Goal: Task Accomplishment & Management: Manage account settings

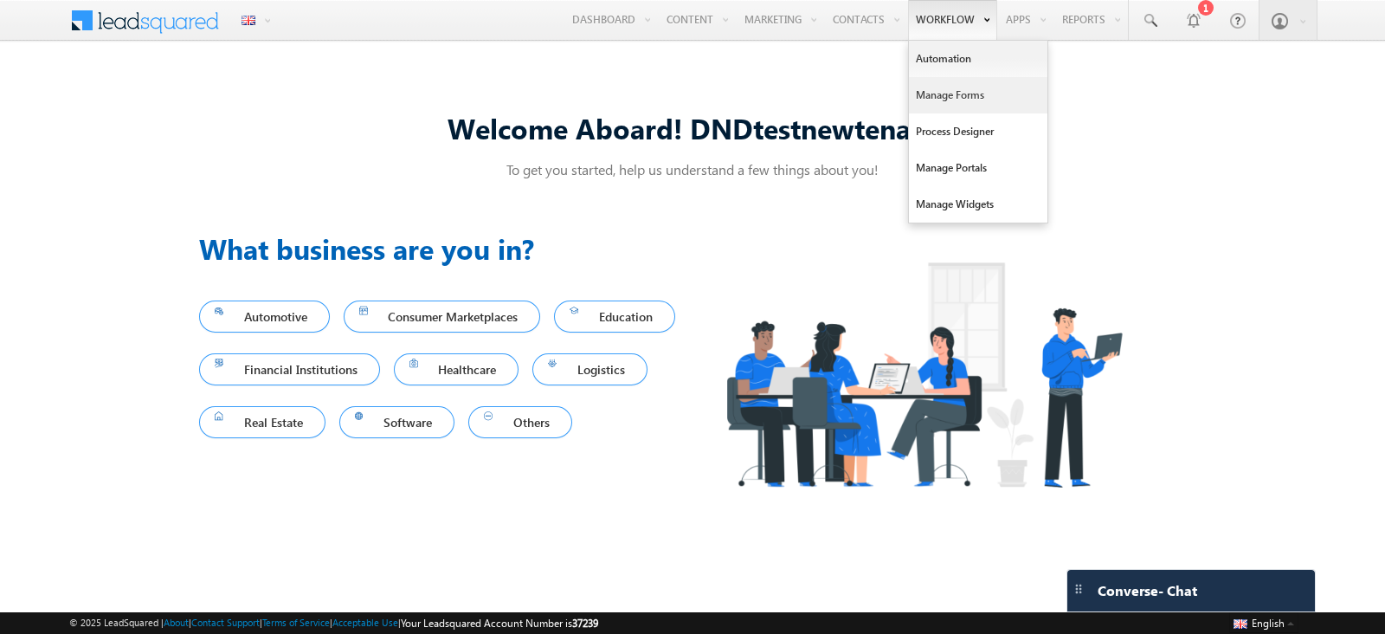
click at [955, 101] on link "Manage Forms" at bounding box center [978, 95] width 138 height 36
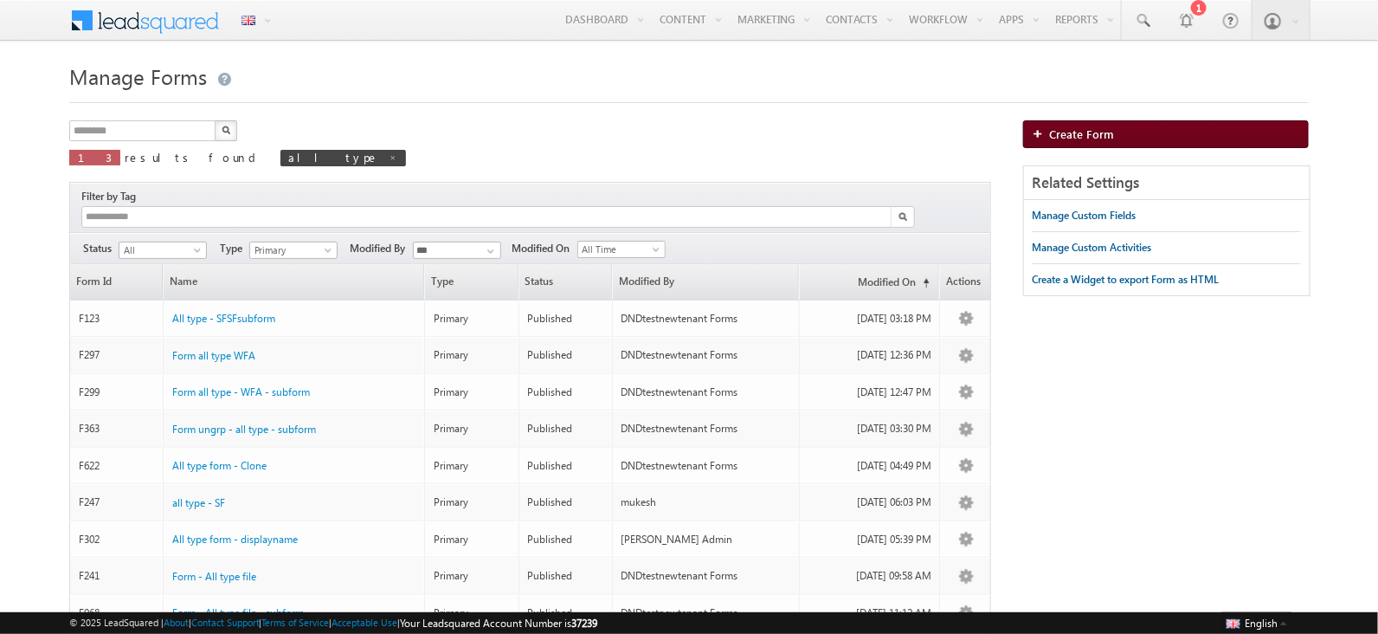
click at [1186, 128] on link "Create Form" at bounding box center [1166, 134] width 287 height 28
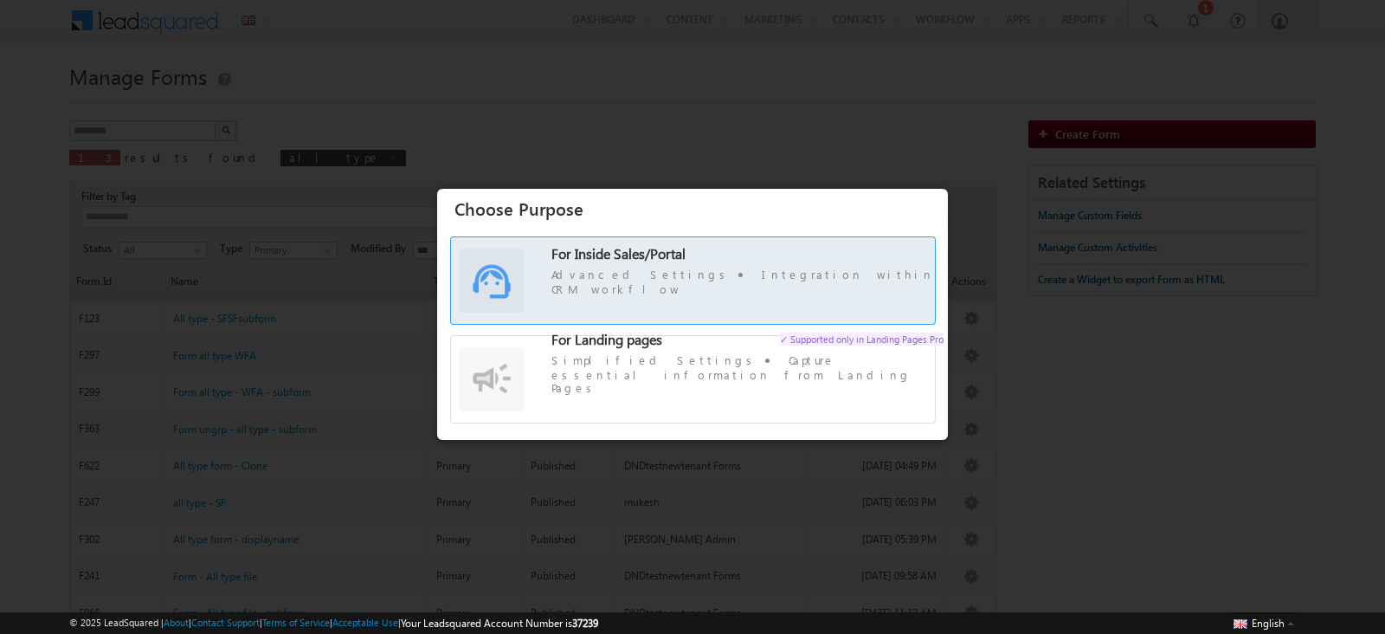
click at [650, 279] on span "For Inside Sales/Portal Advanced Settings Integration within CRM workflow" at bounding box center [747, 272] width 392 height 50
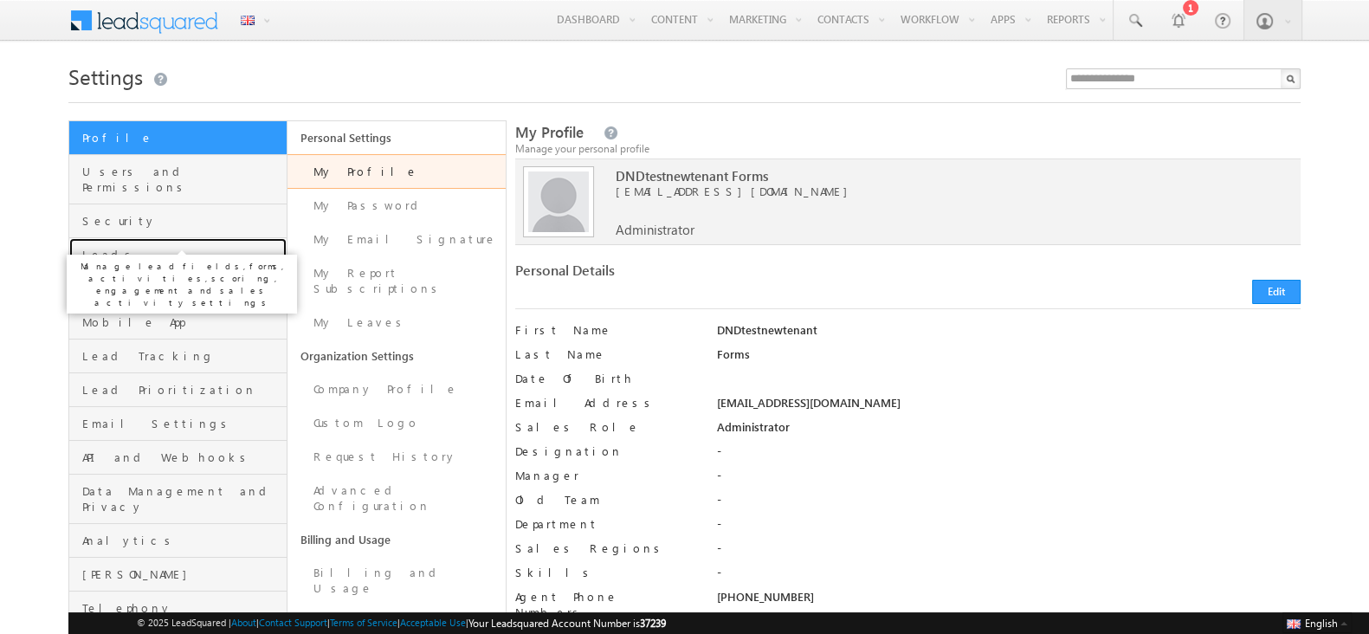
drag, startPoint x: 120, startPoint y: 240, endPoint x: 206, endPoint y: 278, distance: 93.8
click at [120, 247] on span "Leads" at bounding box center [182, 255] width 200 height 16
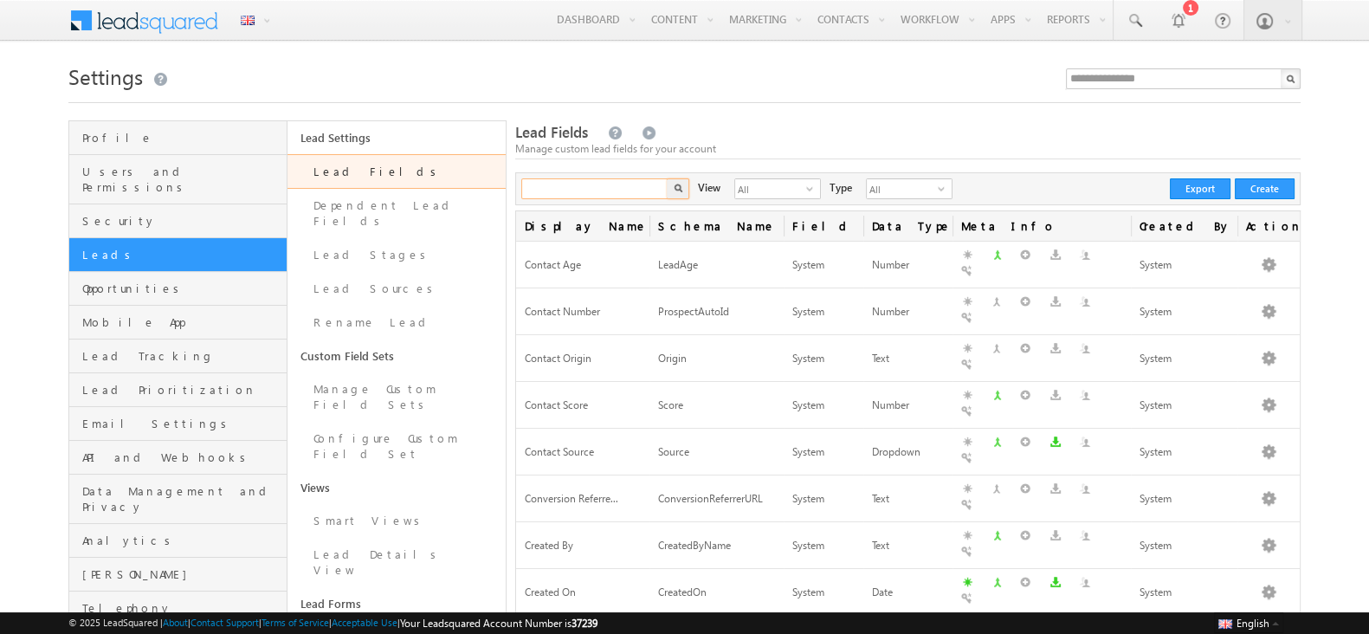
click at [579, 188] on input "text" at bounding box center [595, 188] width 148 height 21
type input "***"
click at [667, 178] on button "button" at bounding box center [678, 188] width 23 height 21
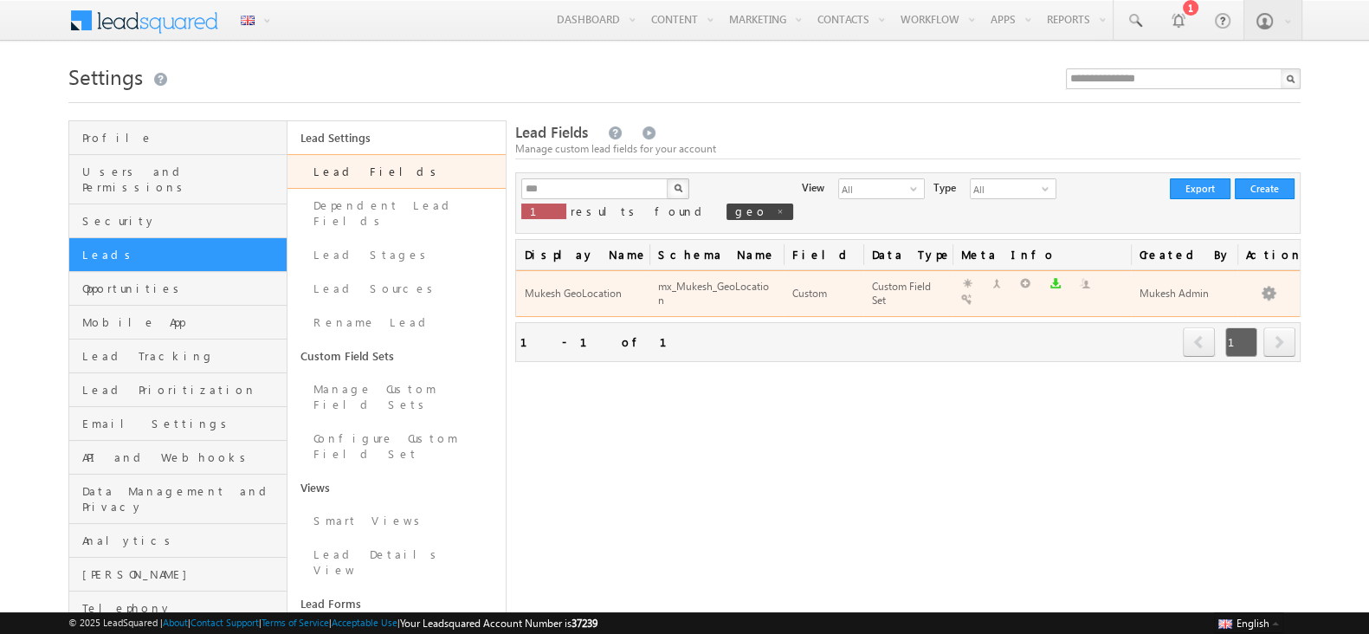
click at [680, 293] on div "mx_Mukesh_GeoLocation" at bounding box center [716, 294] width 116 height 33
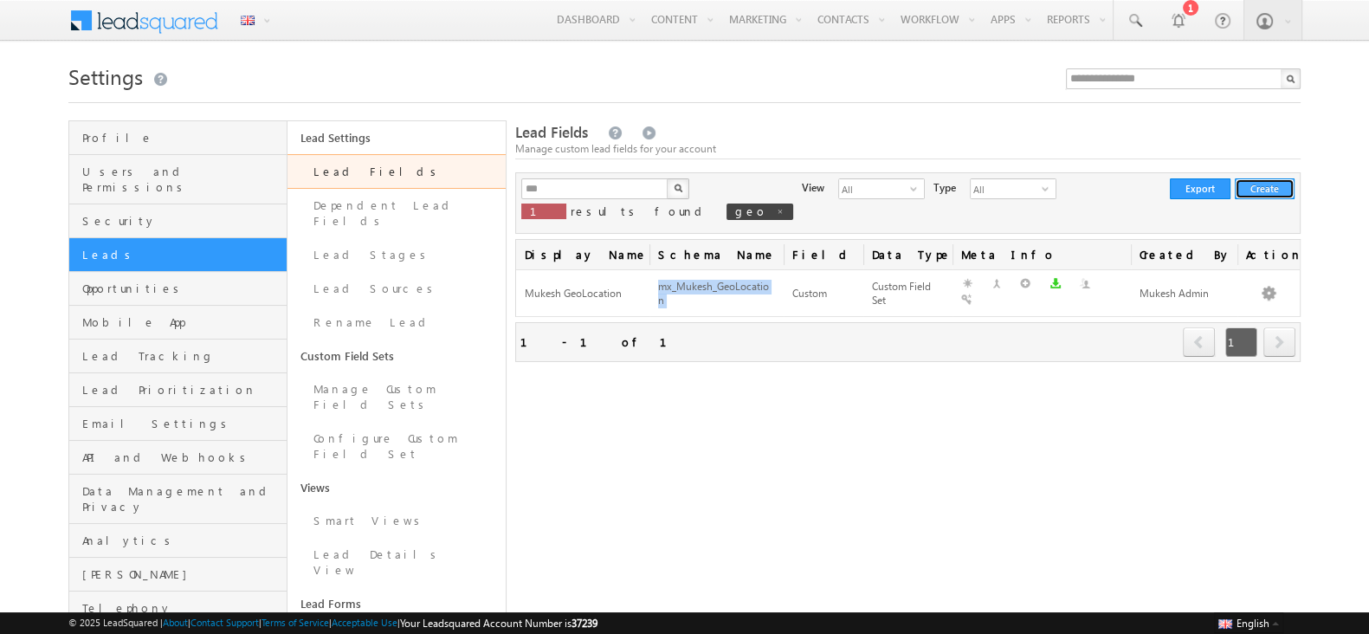
click at [1257, 196] on button "Create" at bounding box center [1264, 188] width 60 height 21
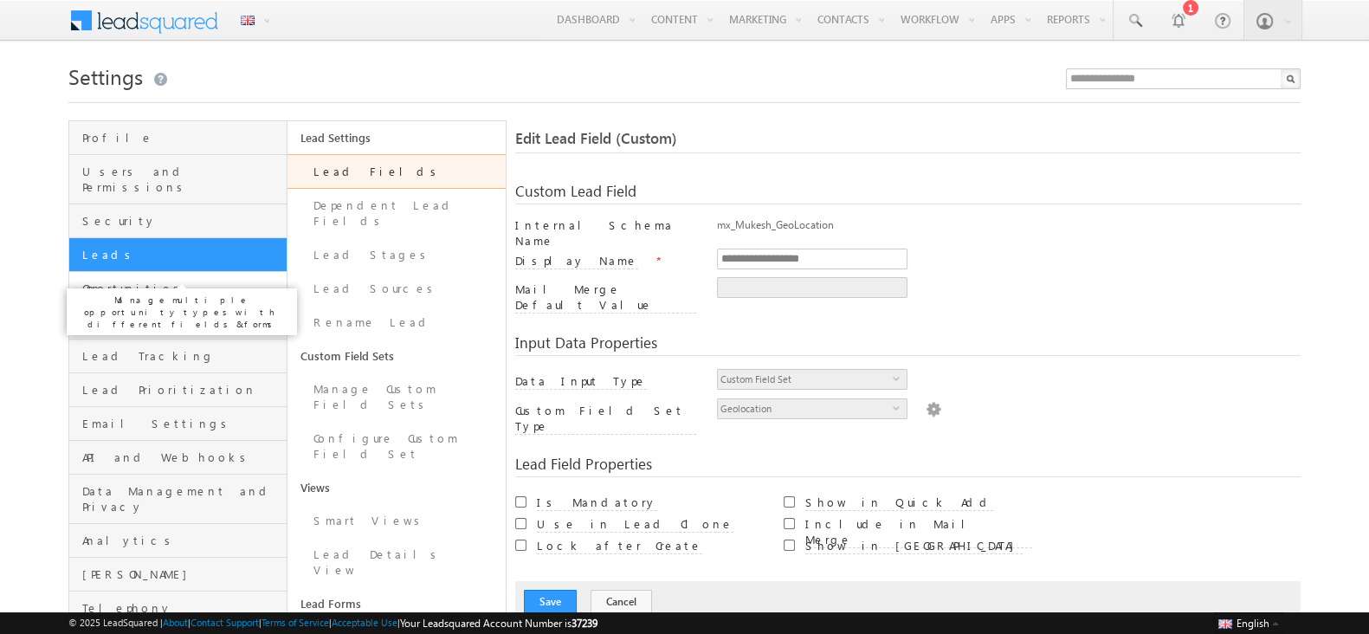
click at [194, 280] on span "Opportunities" at bounding box center [182, 288] width 200 height 16
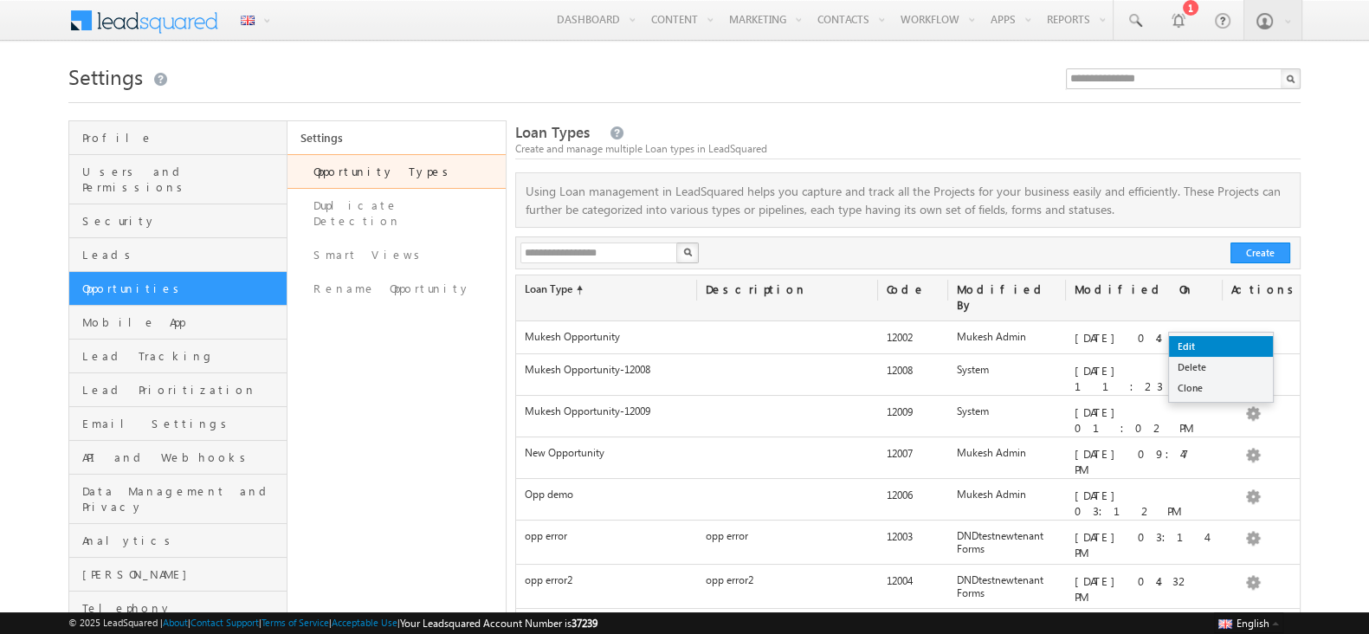
click at [1238, 347] on link "Edit" at bounding box center [1221, 346] width 104 height 21
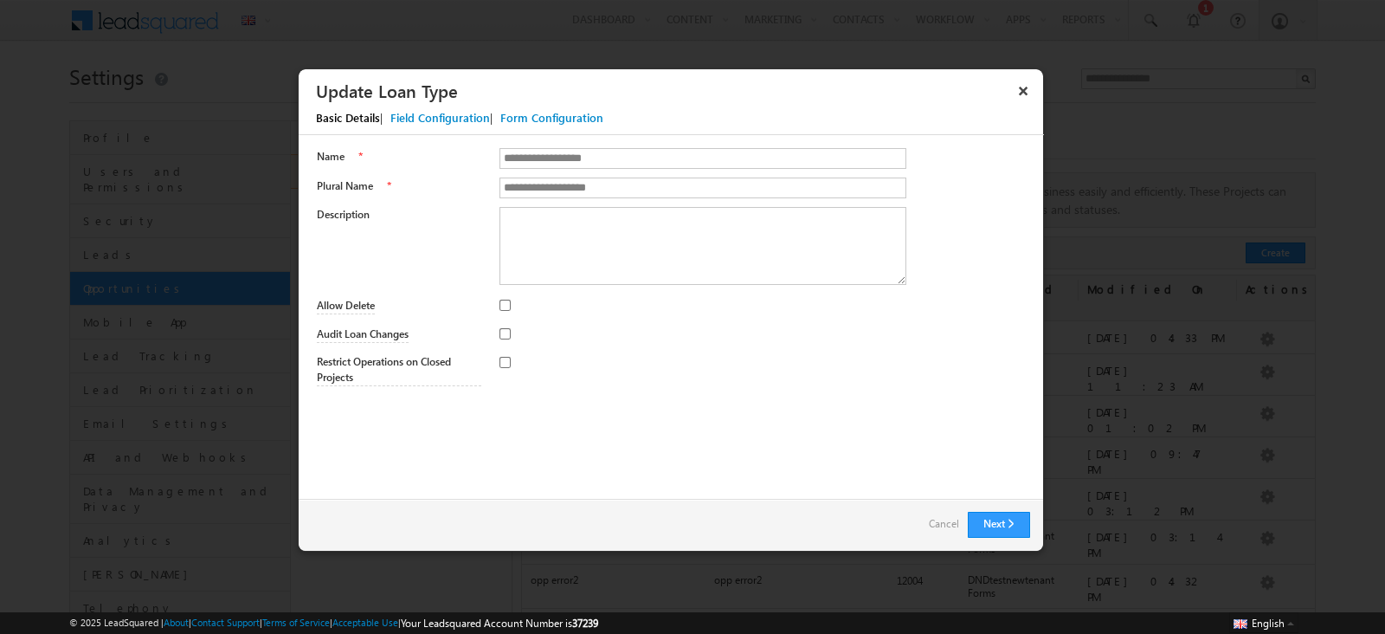
click at [416, 114] on div "Field Configuration" at bounding box center [440, 118] width 100 height 16
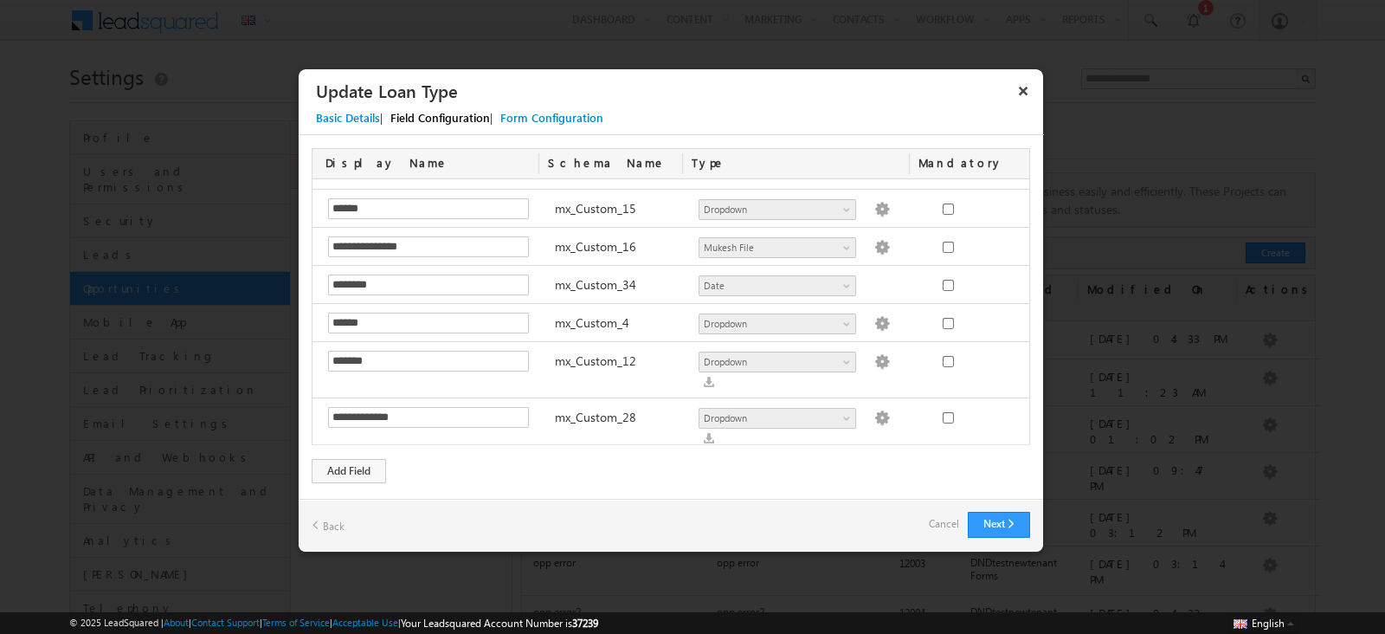
scroll to position [1132, 0]
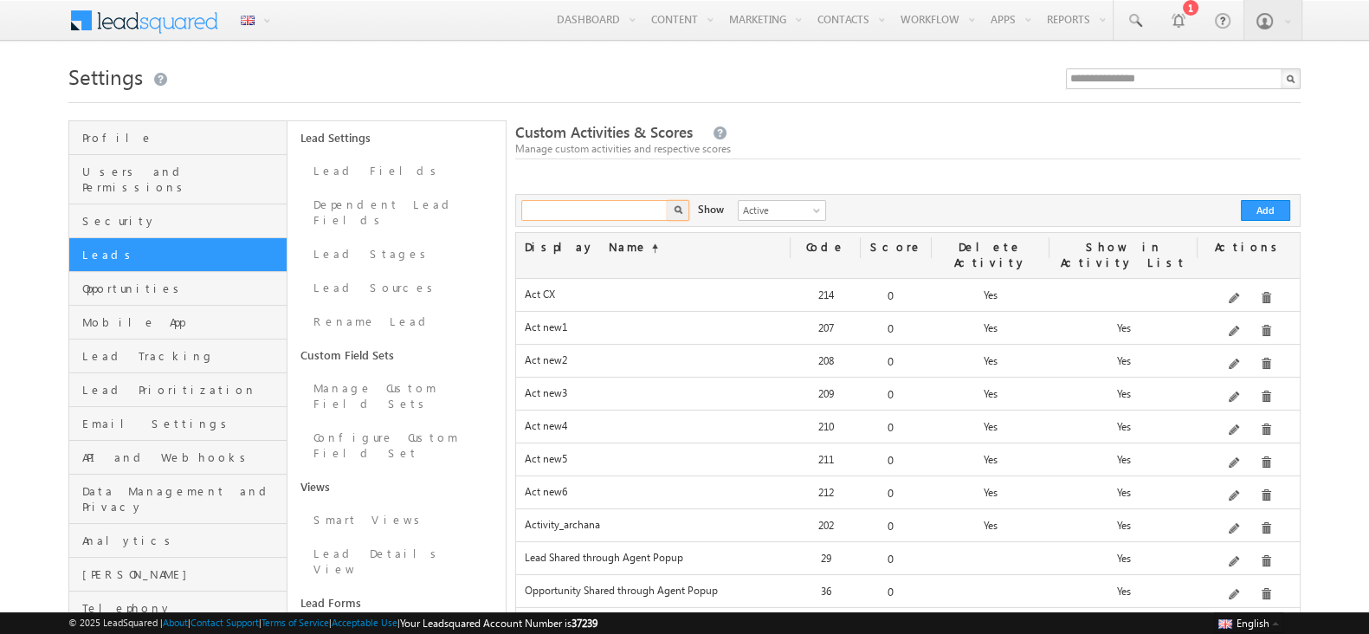
click at [603, 203] on input "text" at bounding box center [595, 210] width 148 height 21
type input "*****"
click at [667, 200] on button "button" at bounding box center [678, 210] width 23 height 21
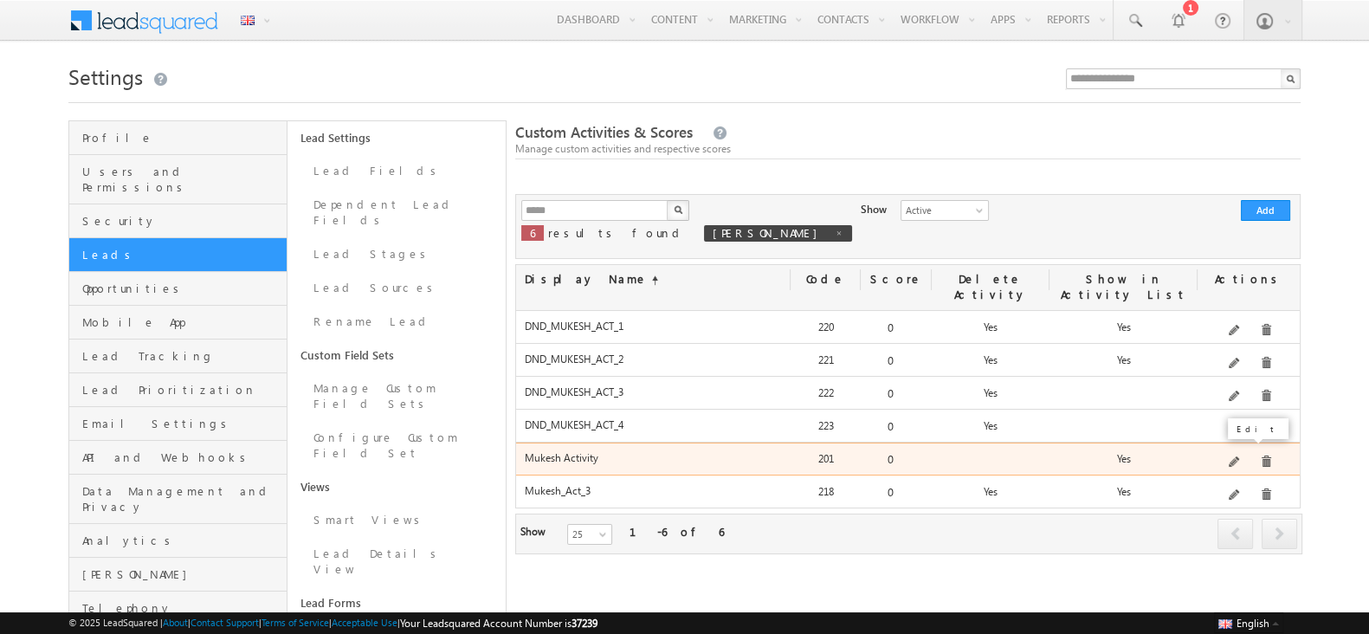
click at [1240, 456] on span at bounding box center [1234, 462] width 13 height 13
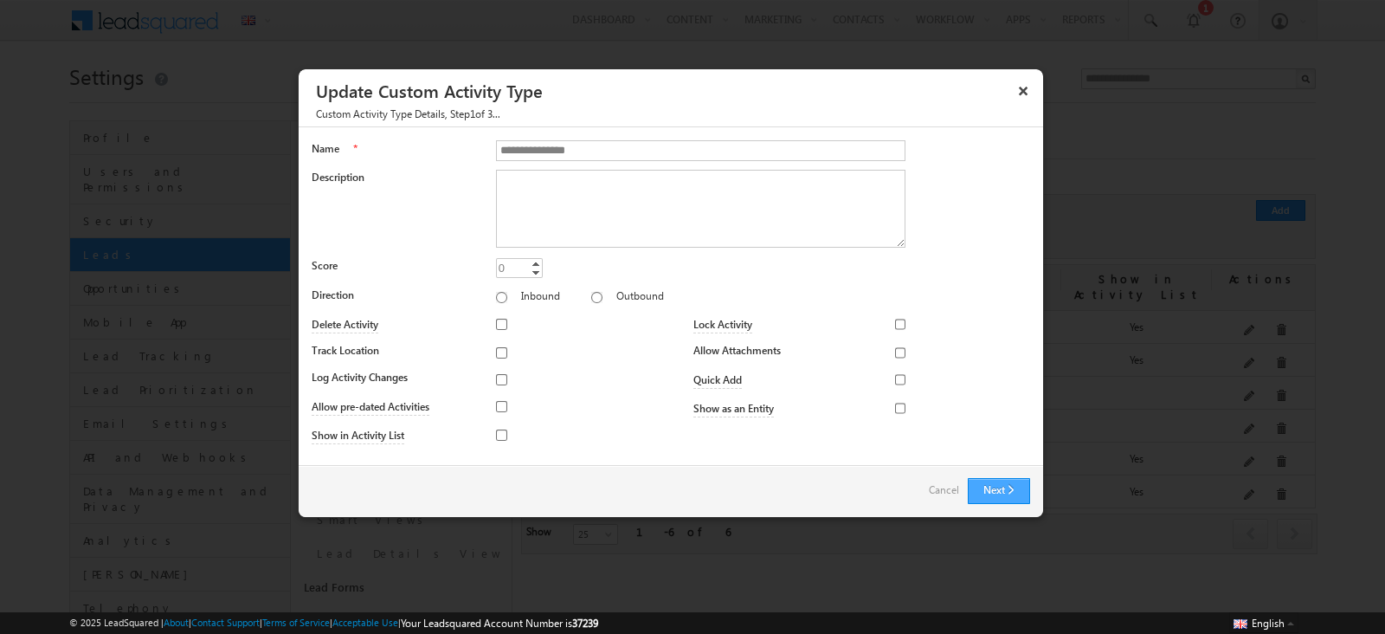
click at [1018, 499] on button "Next" at bounding box center [999, 491] width 62 height 26
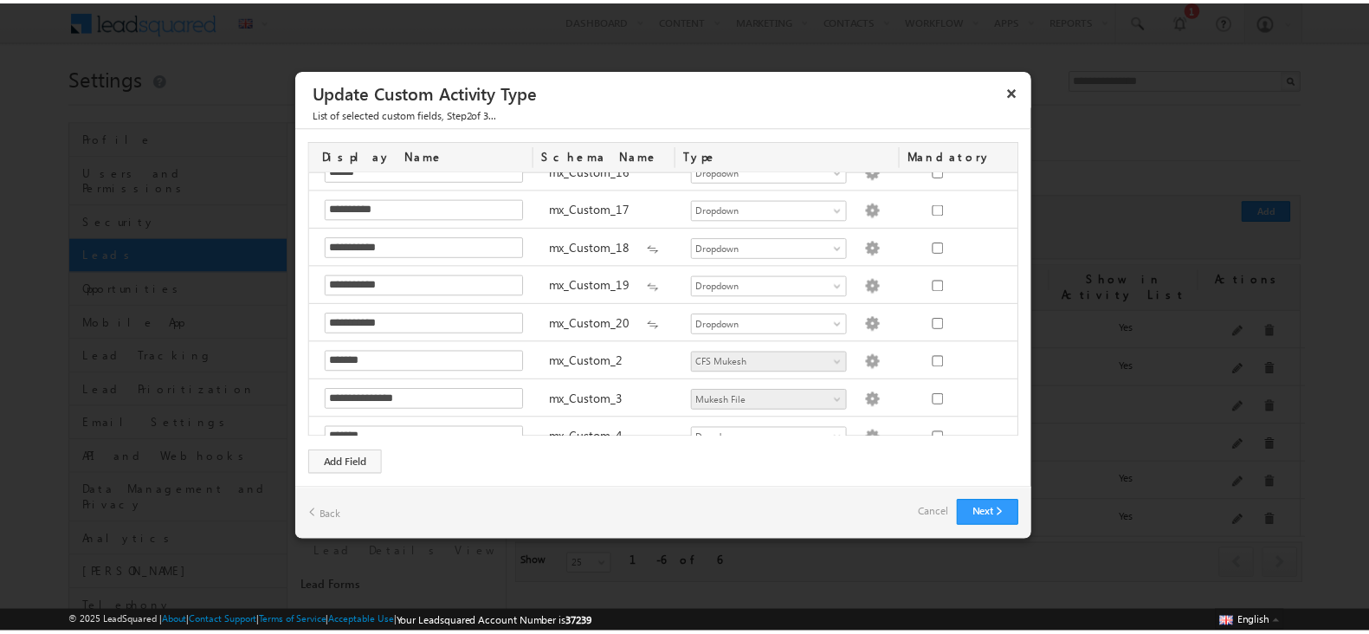
scroll to position [641, 0]
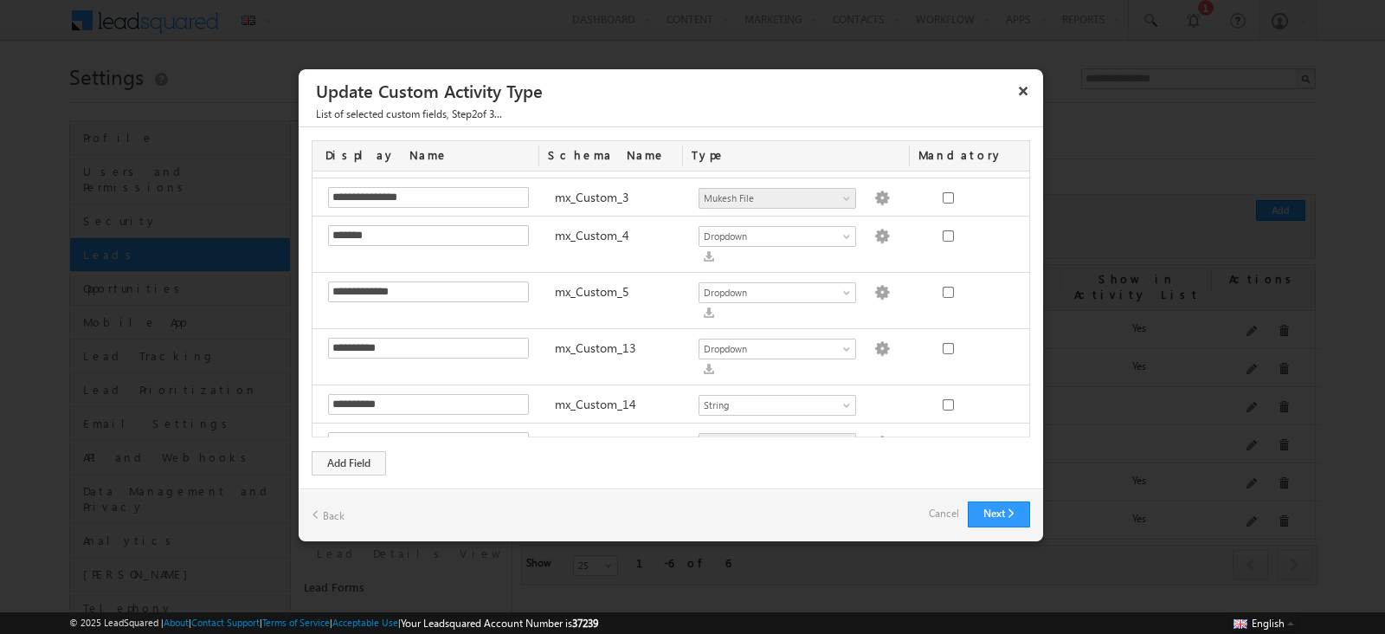
click at [1026, 88] on button "×" at bounding box center [1023, 90] width 28 height 30
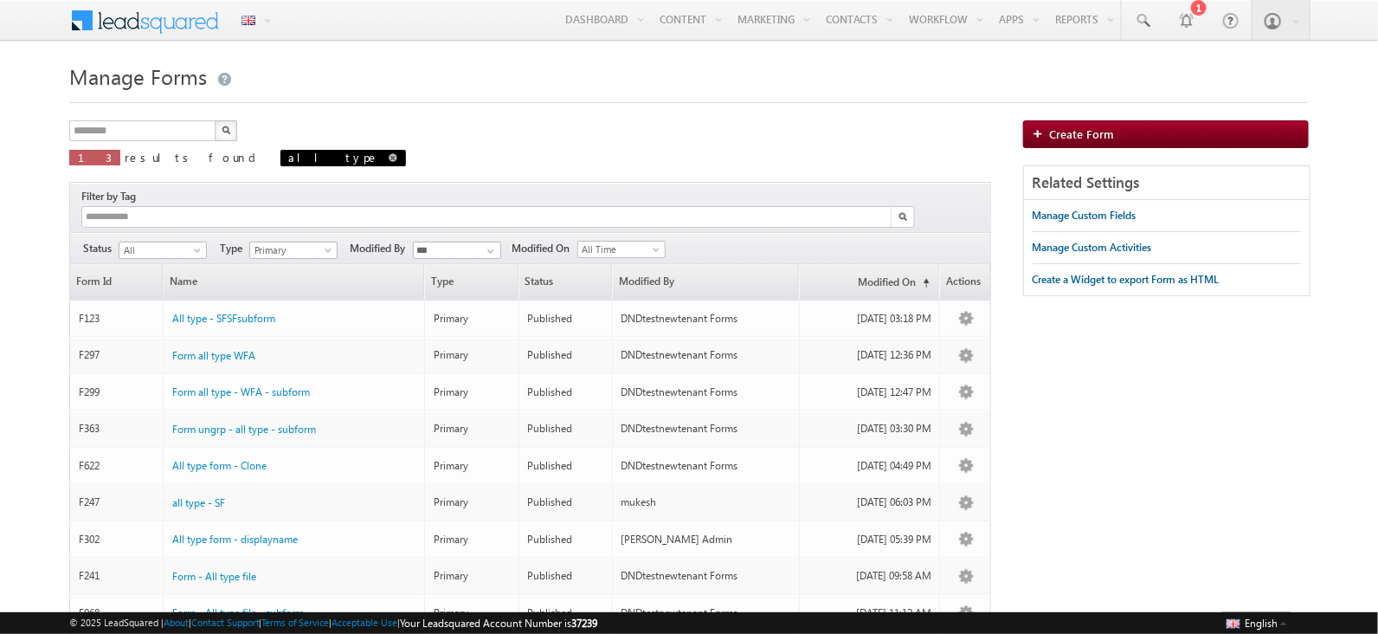
click at [389, 162] on link at bounding box center [393, 157] width 9 height 15
type input "**********"
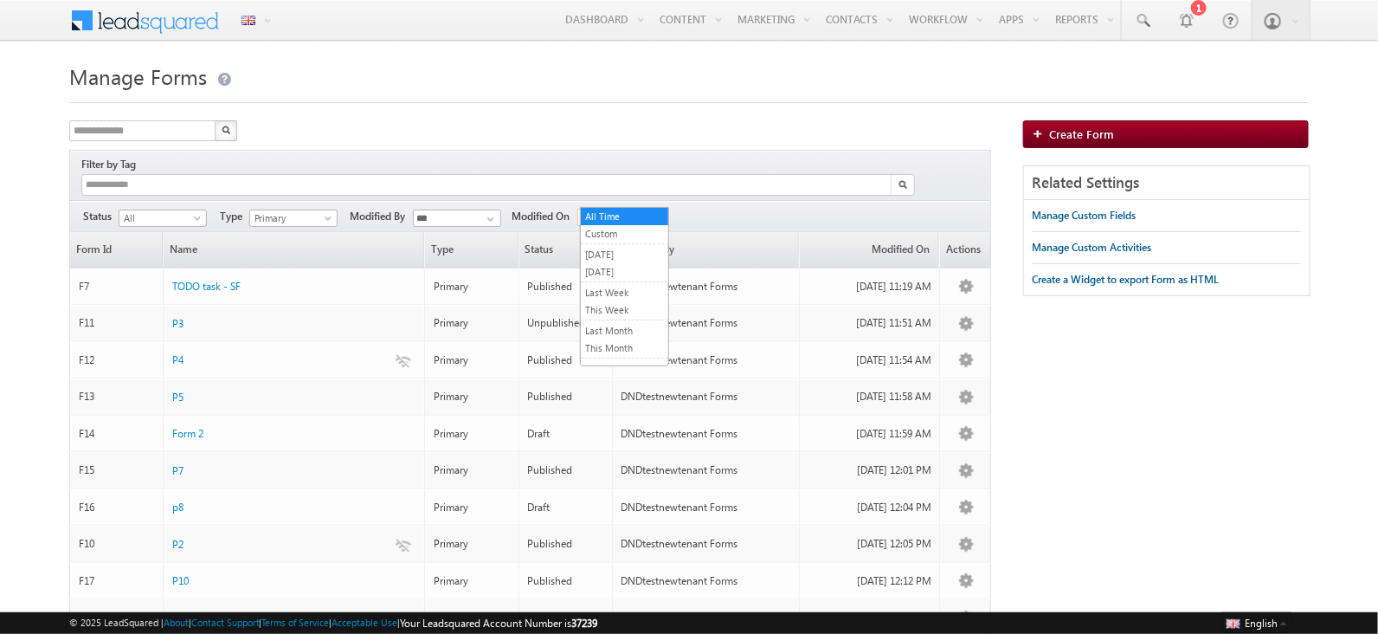
click at [635, 209] on span "All Time" at bounding box center [619, 217] width 82 height 16
click at [634, 264] on link "[DATE]" at bounding box center [624, 272] width 87 height 16
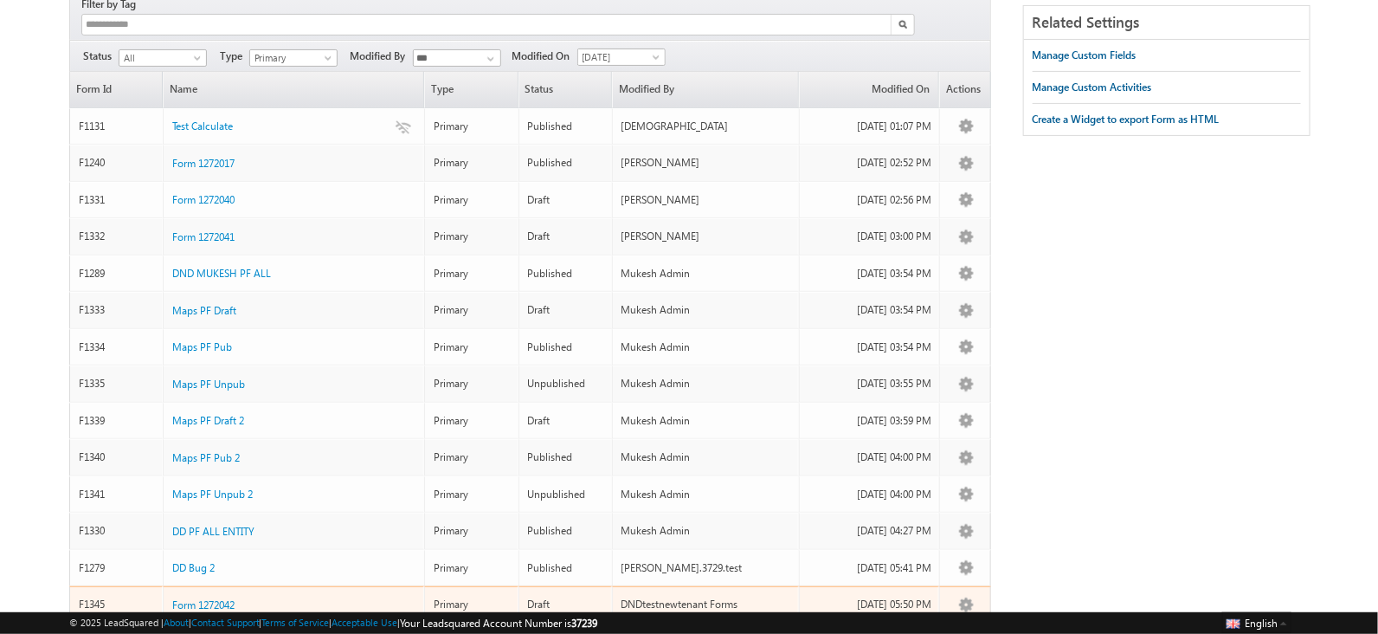
scroll to position [113, 0]
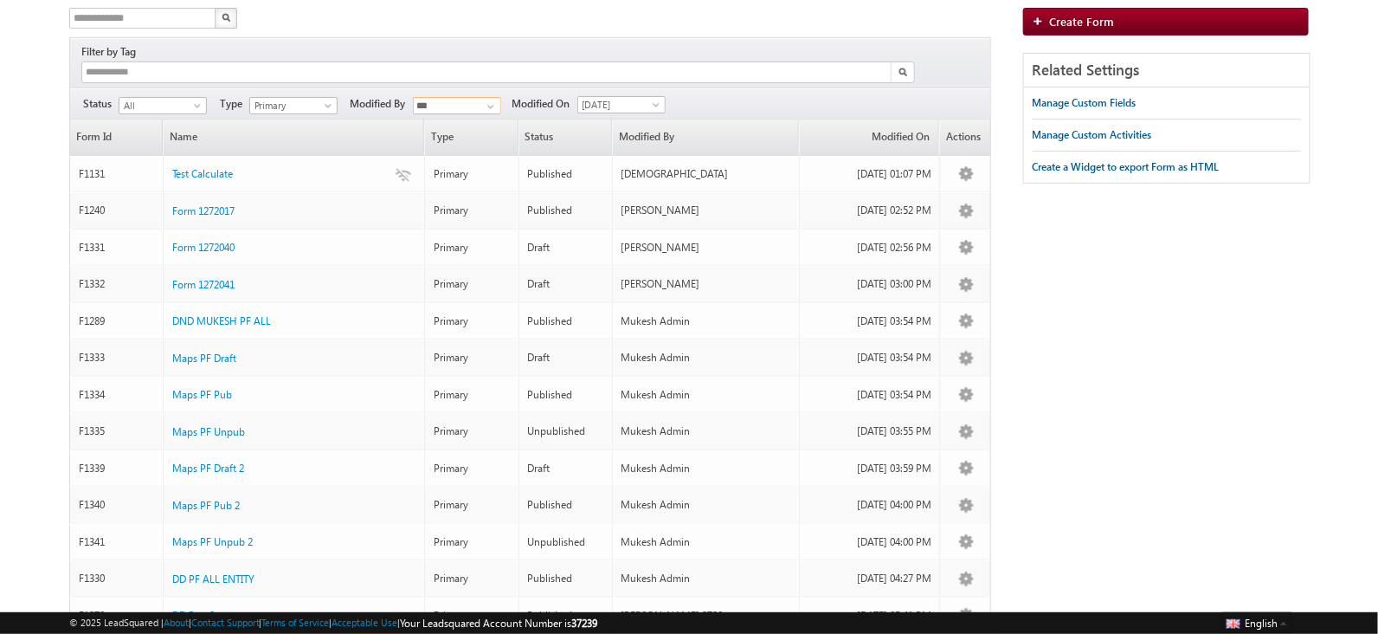
click at [454, 97] on input "***" at bounding box center [457, 105] width 88 height 17
click at [472, 132] on link "Mukesh Admin" at bounding box center [457, 142] width 89 height 20
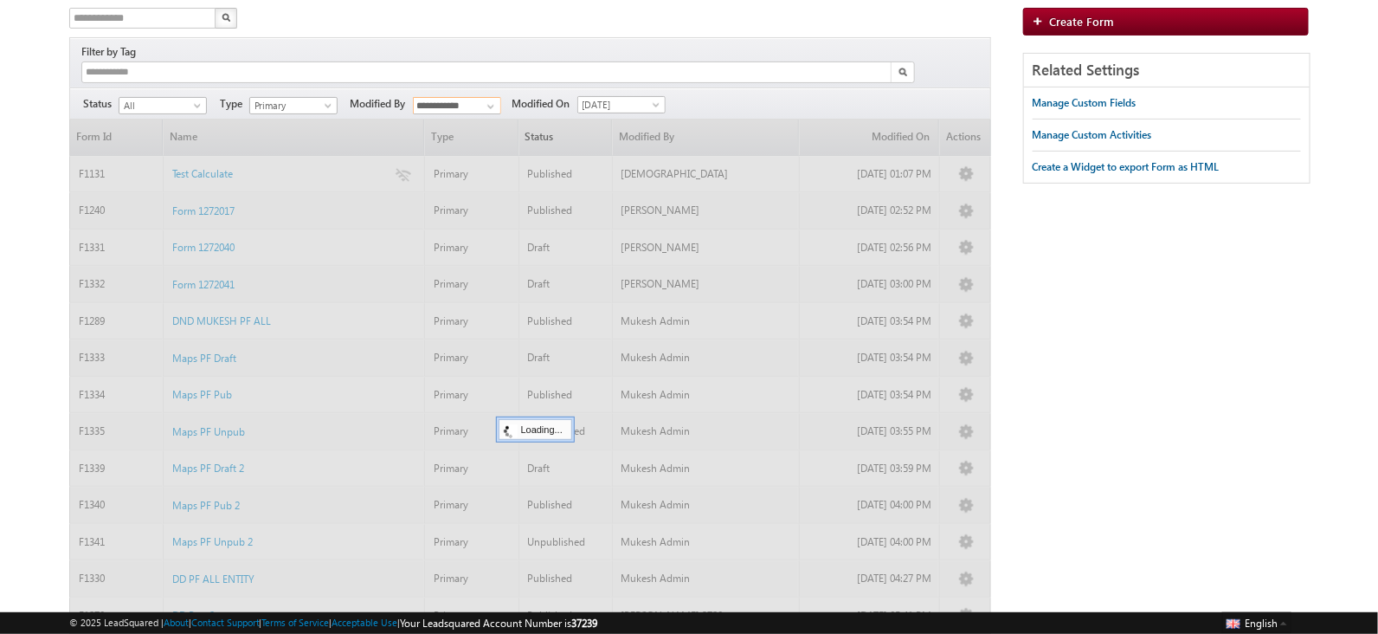
scroll to position [48, 0]
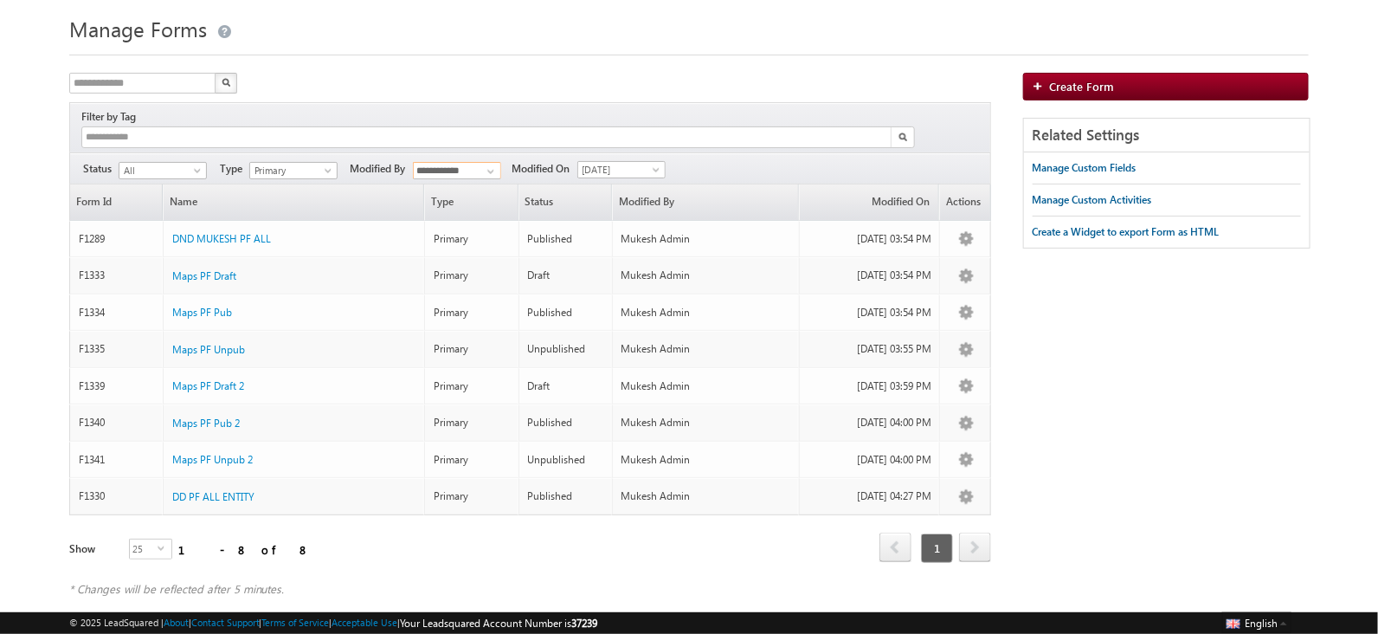
type input "**********"
click at [622, 162] on span "[DATE]" at bounding box center [619, 170] width 82 height 16
click at [617, 164] on link "All Time" at bounding box center [624, 169] width 87 height 16
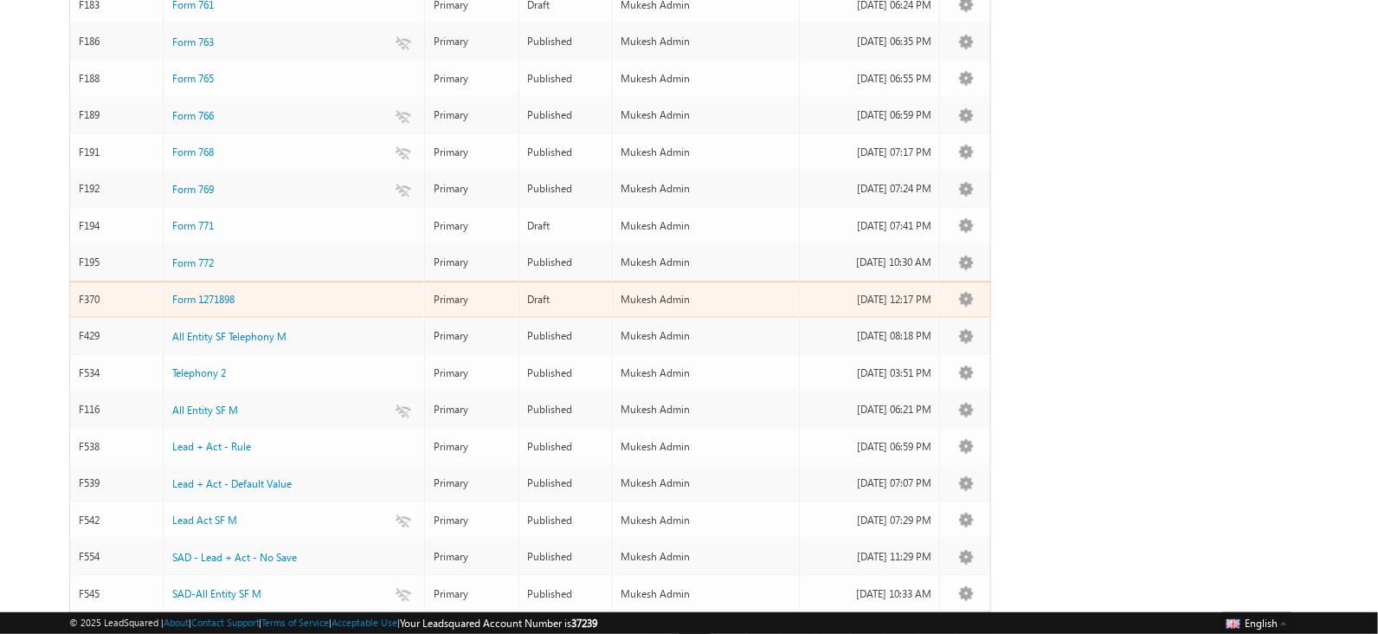
scroll to position [0, 0]
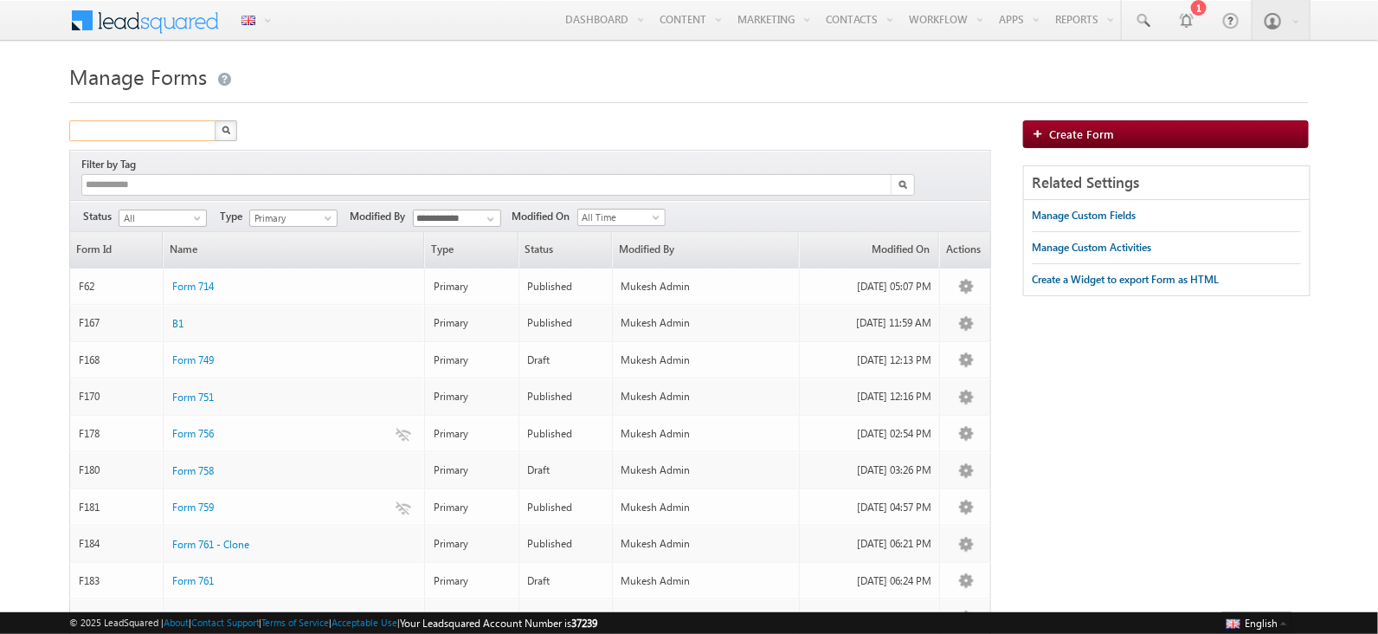
click at [87, 120] on input "text" at bounding box center [143, 130] width 148 height 21
type input "****"
click at [215, 120] on button "button" at bounding box center [226, 130] width 23 height 21
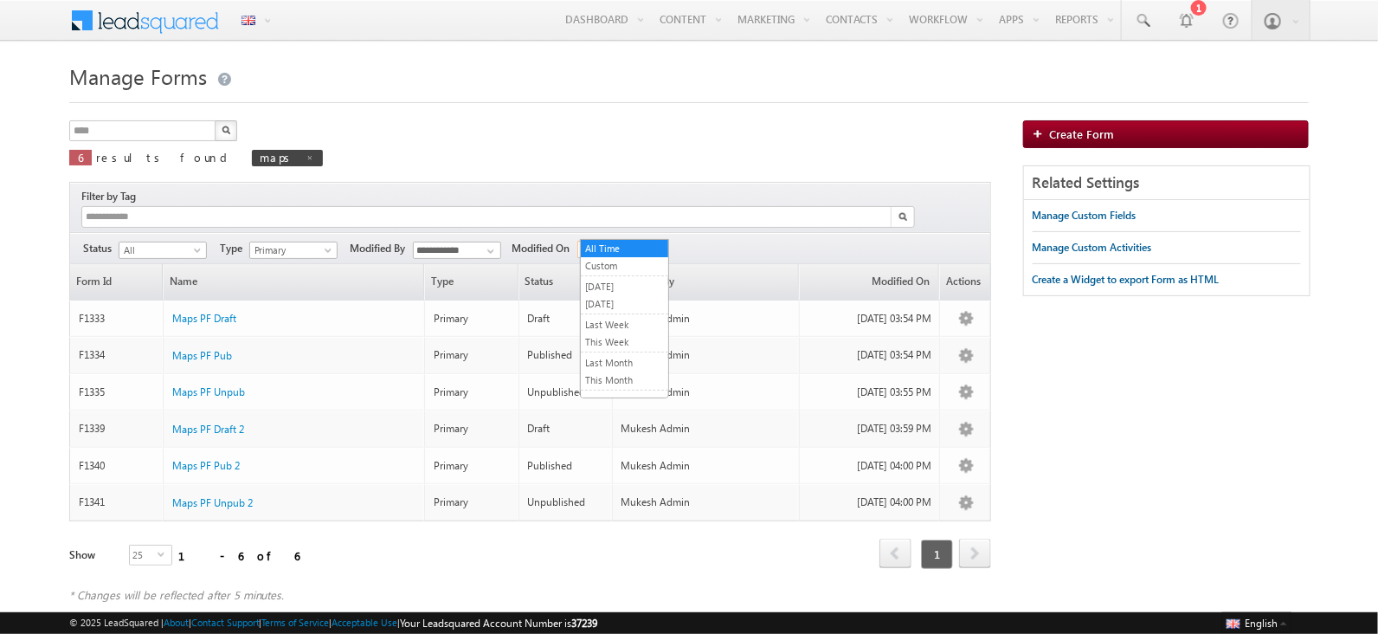
click at [628, 242] on span "All Time" at bounding box center [619, 250] width 82 height 16
click at [580, 132] on div "**** X 6 results found maps" at bounding box center [530, 148] width 922 height 57
click at [306, 153] on span at bounding box center [310, 157] width 9 height 9
type input "**********"
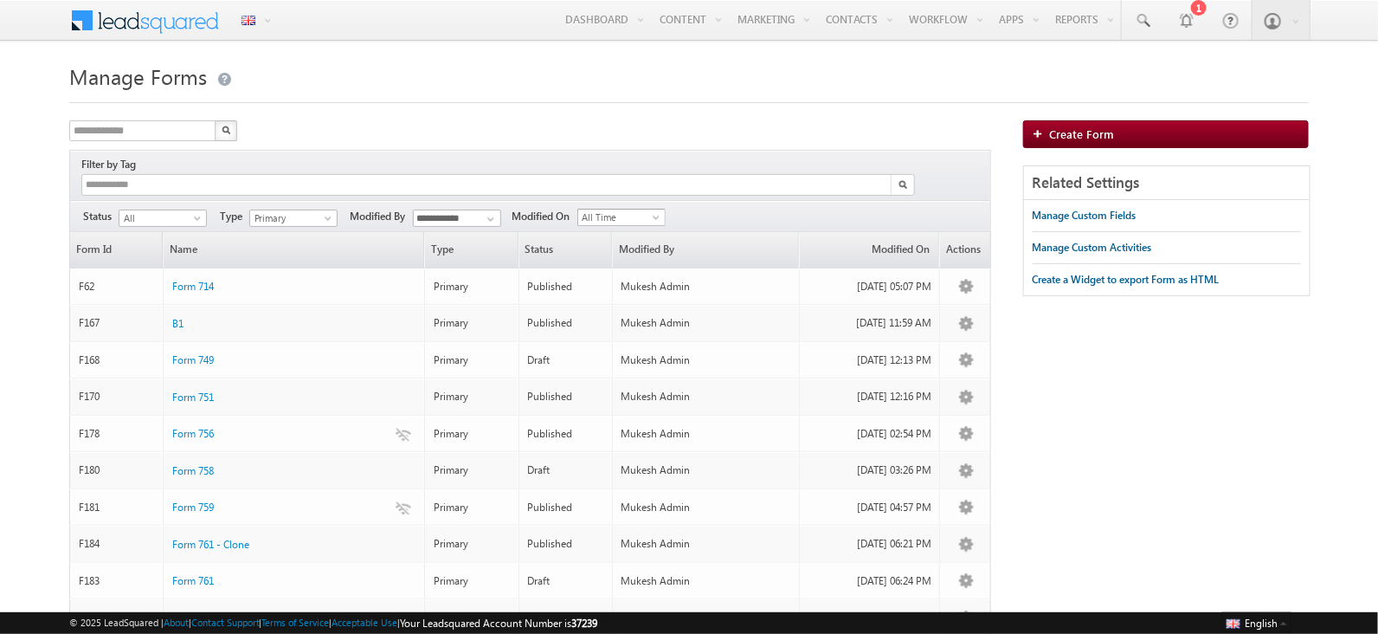
click at [641, 209] on span "All Time" at bounding box center [619, 217] width 82 height 16
click at [636, 275] on link "[DATE]" at bounding box center [624, 272] width 87 height 16
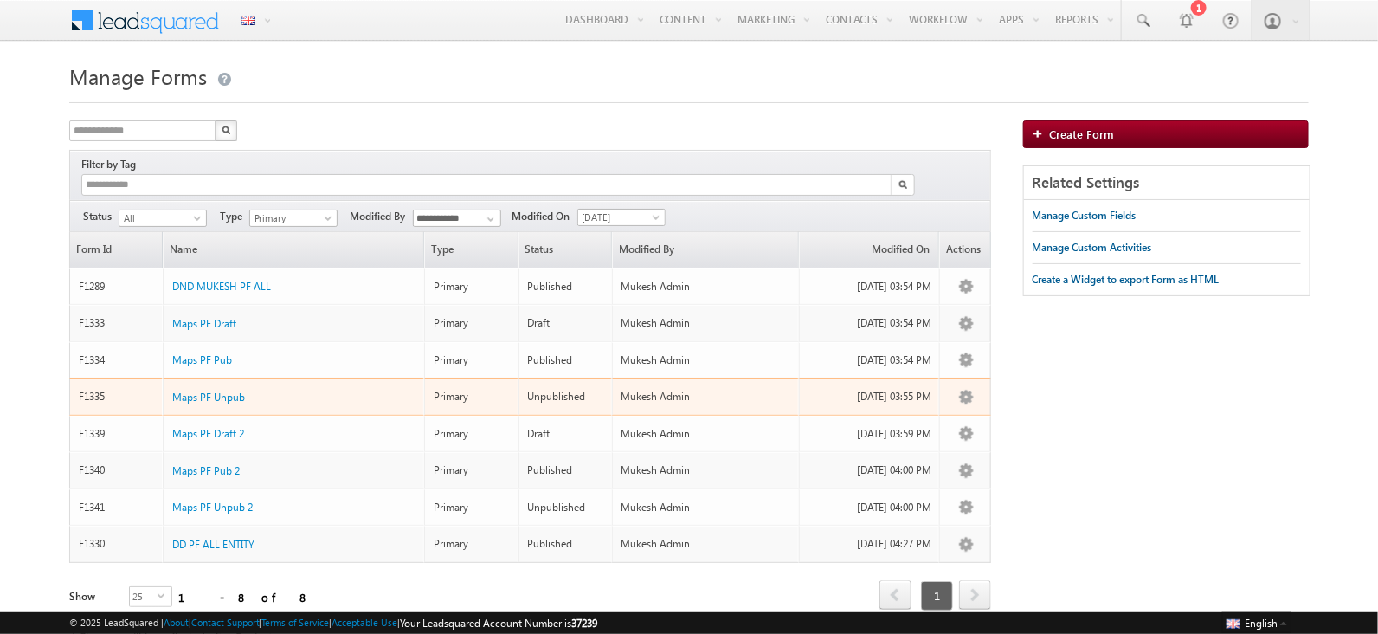
scroll to position [48, 0]
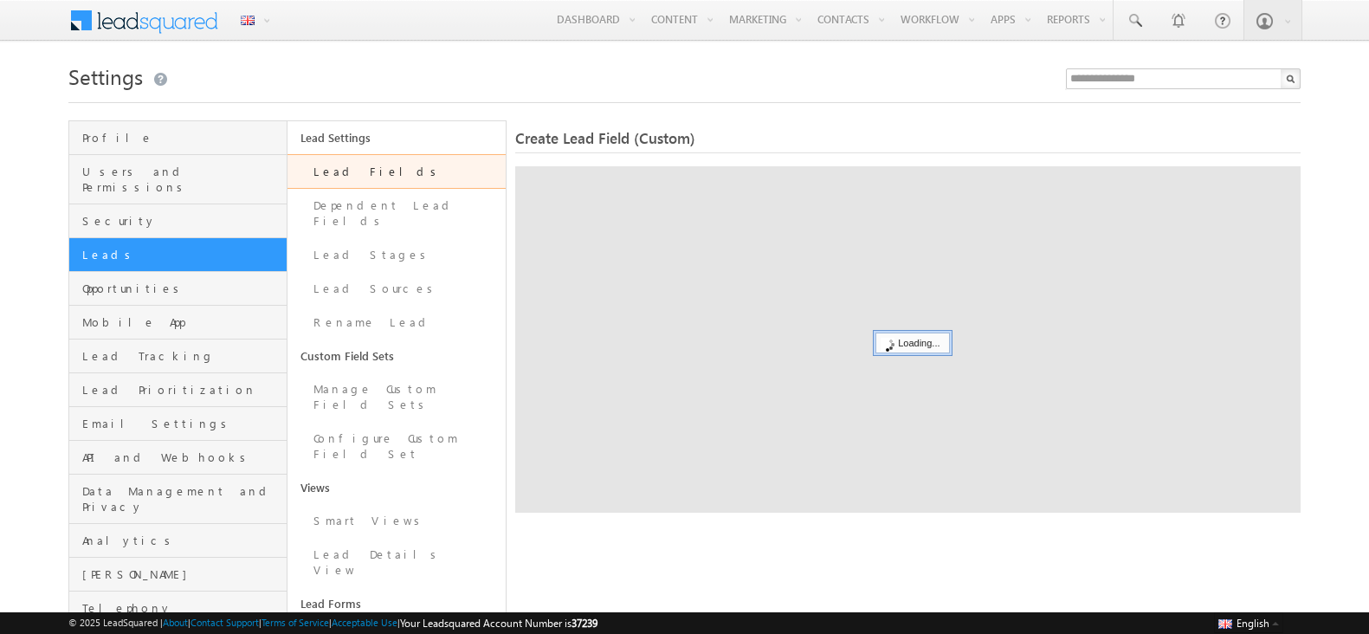
scroll to position [164, 0]
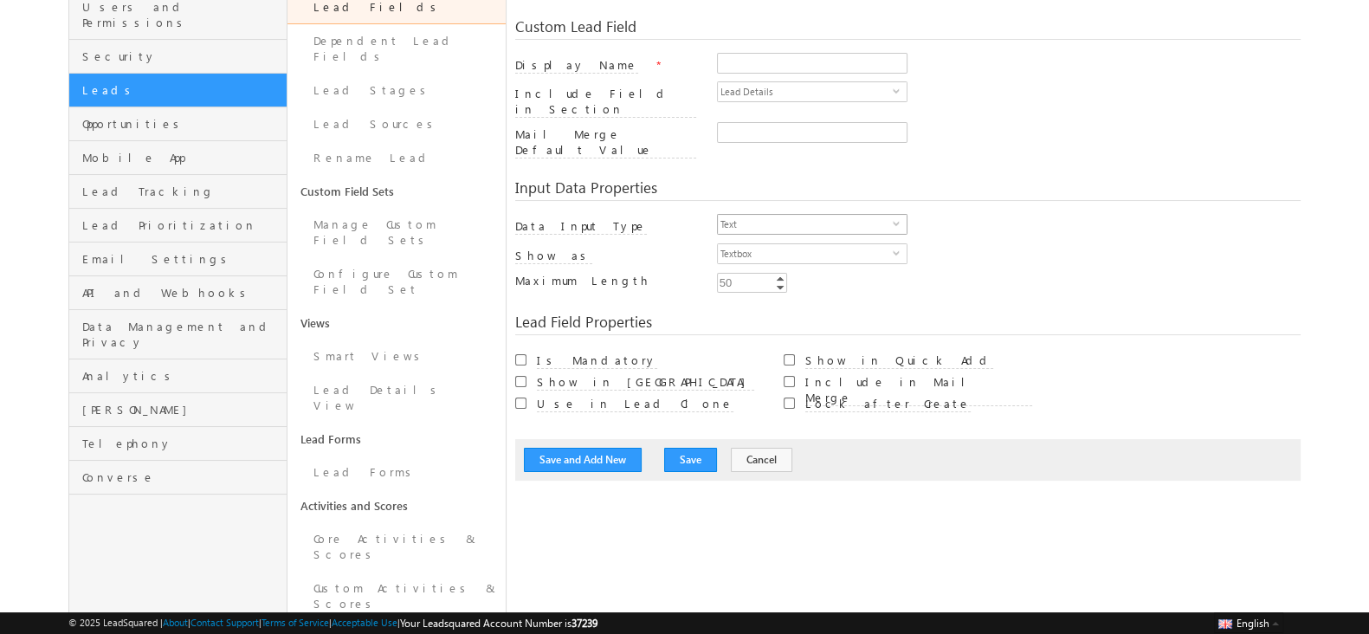
click at [774, 215] on span "Text" at bounding box center [805, 224] width 175 height 19
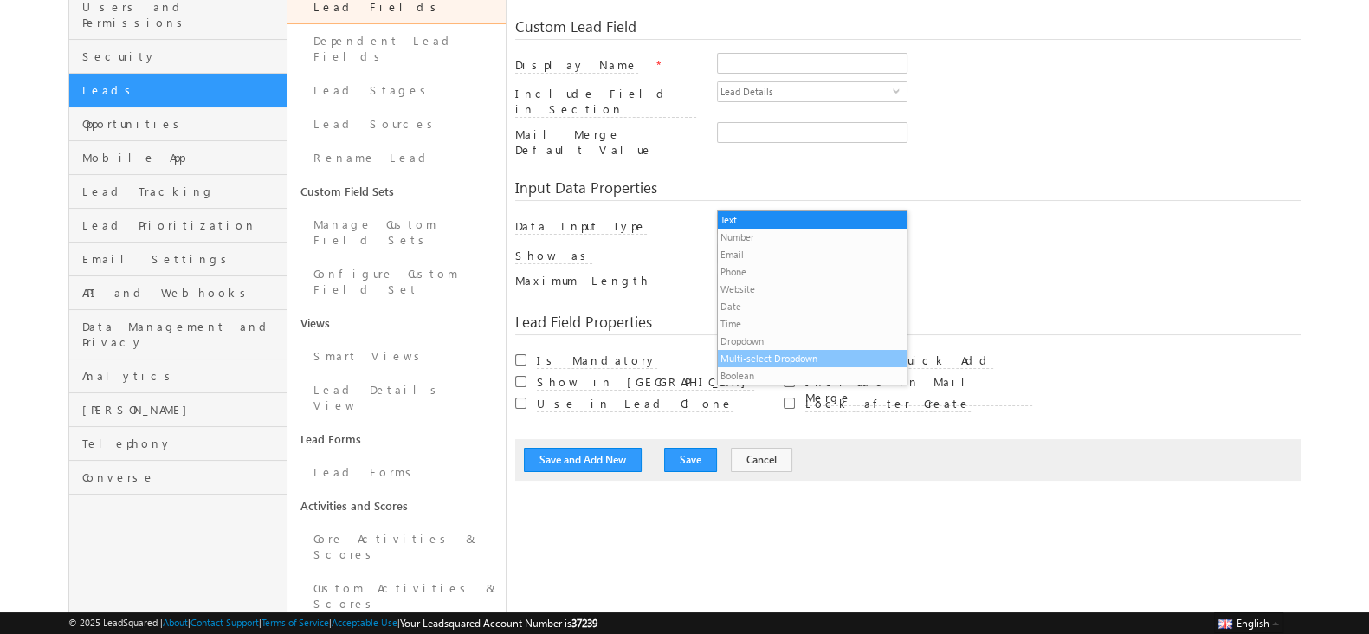
scroll to position [17, 0]
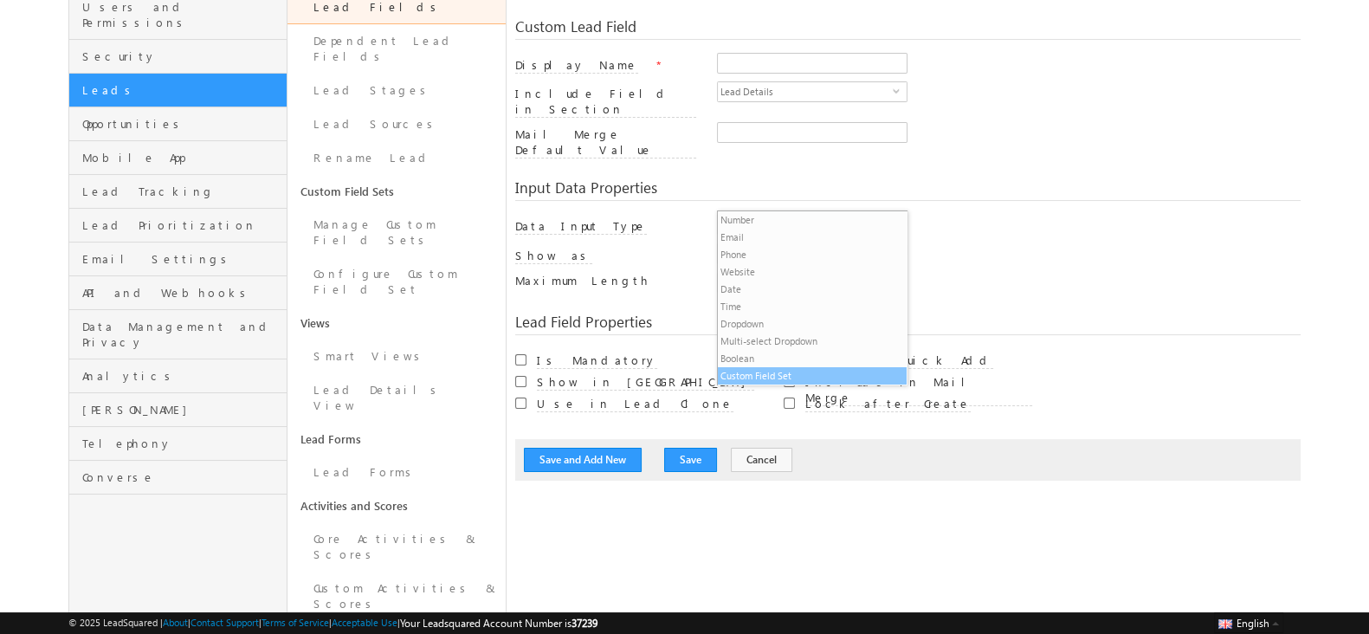
click at [764, 377] on li "Custom Field Set" at bounding box center [812, 375] width 189 height 17
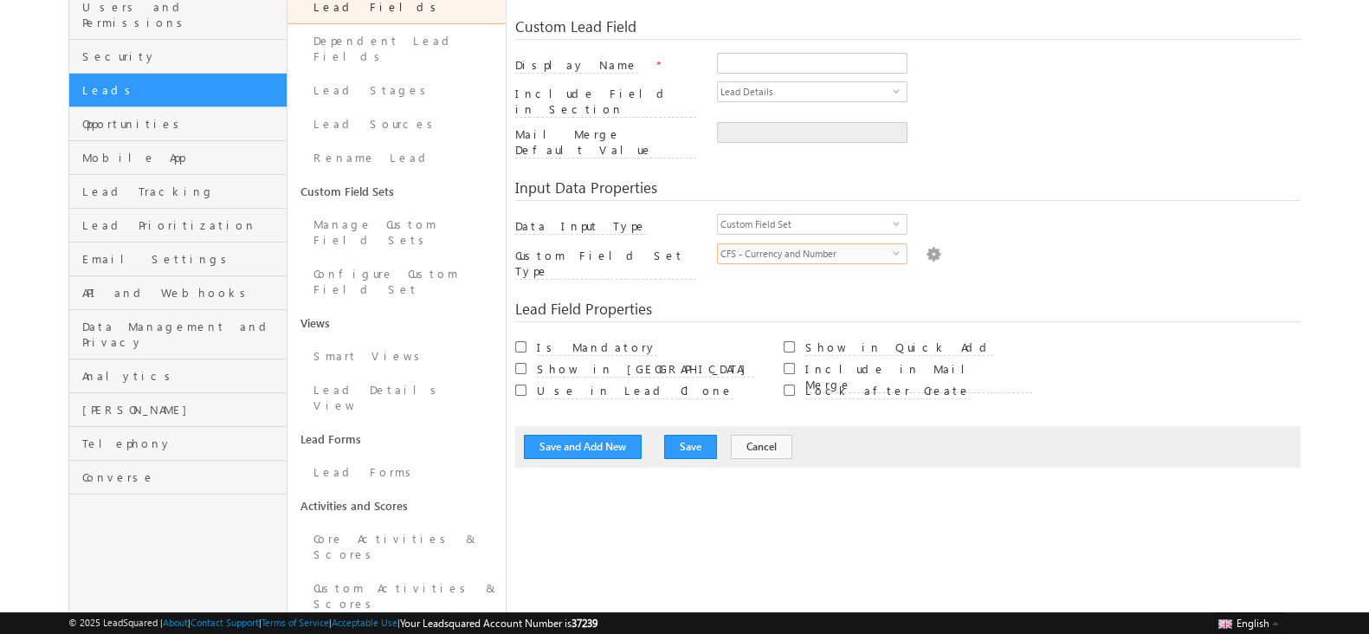
click at [725, 244] on span "CFS - Currency and Number" at bounding box center [805, 253] width 175 height 19
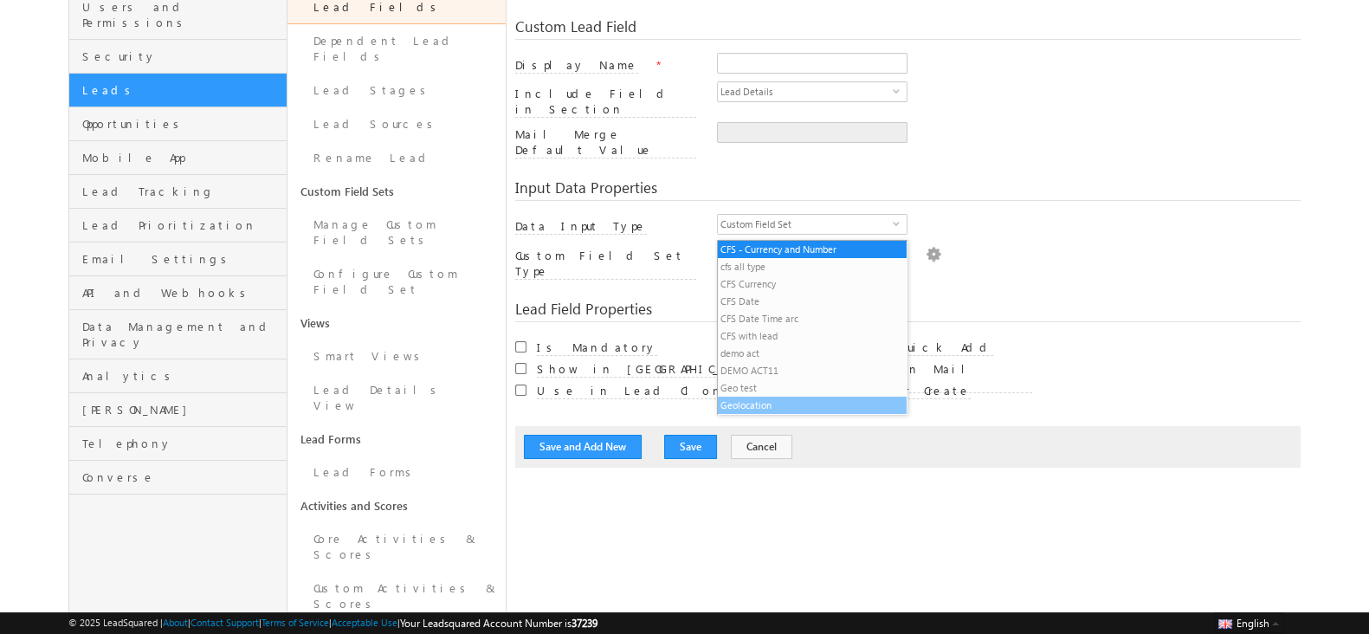
click at [776, 404] on li "Geolocation" at bounding box center [812, 404] width 189 height 17
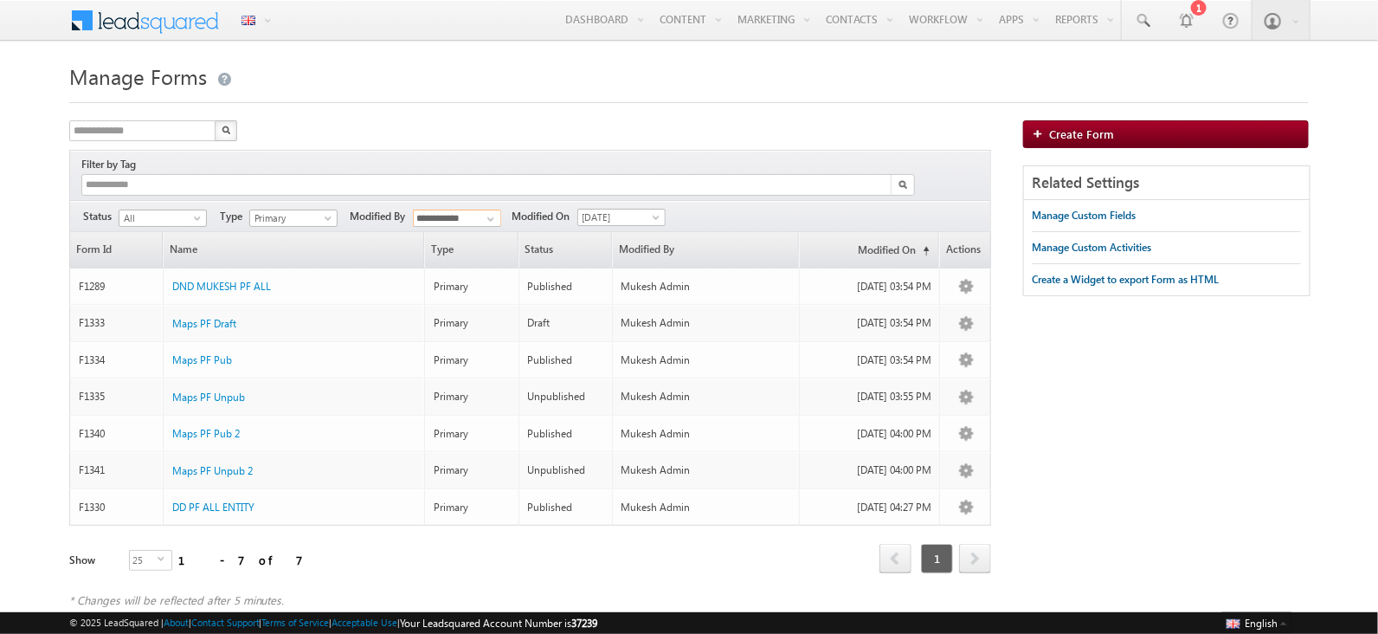
click at [459, 209] on input "**********" at bounding box center [457, 217] width 88 height 17
click at [466, 245] on link "DNDtestnewtenant Forms" at bounding box center [457, 262] width 89 height 34
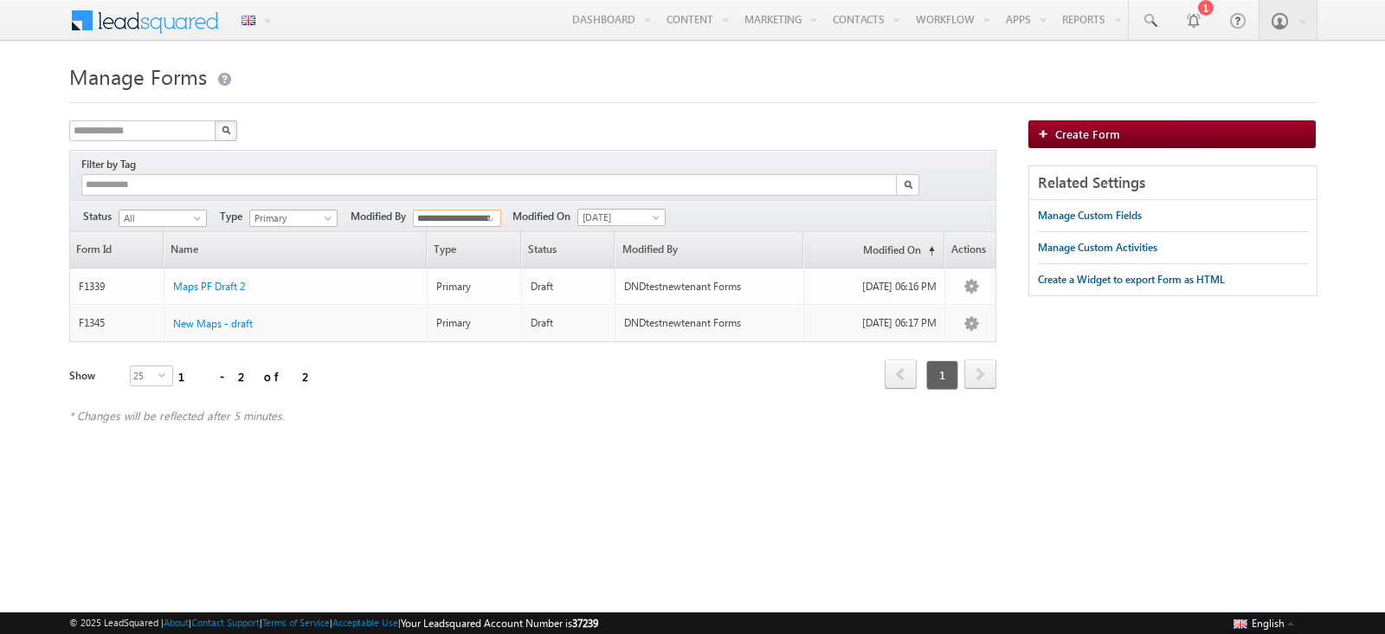
type input "**********"
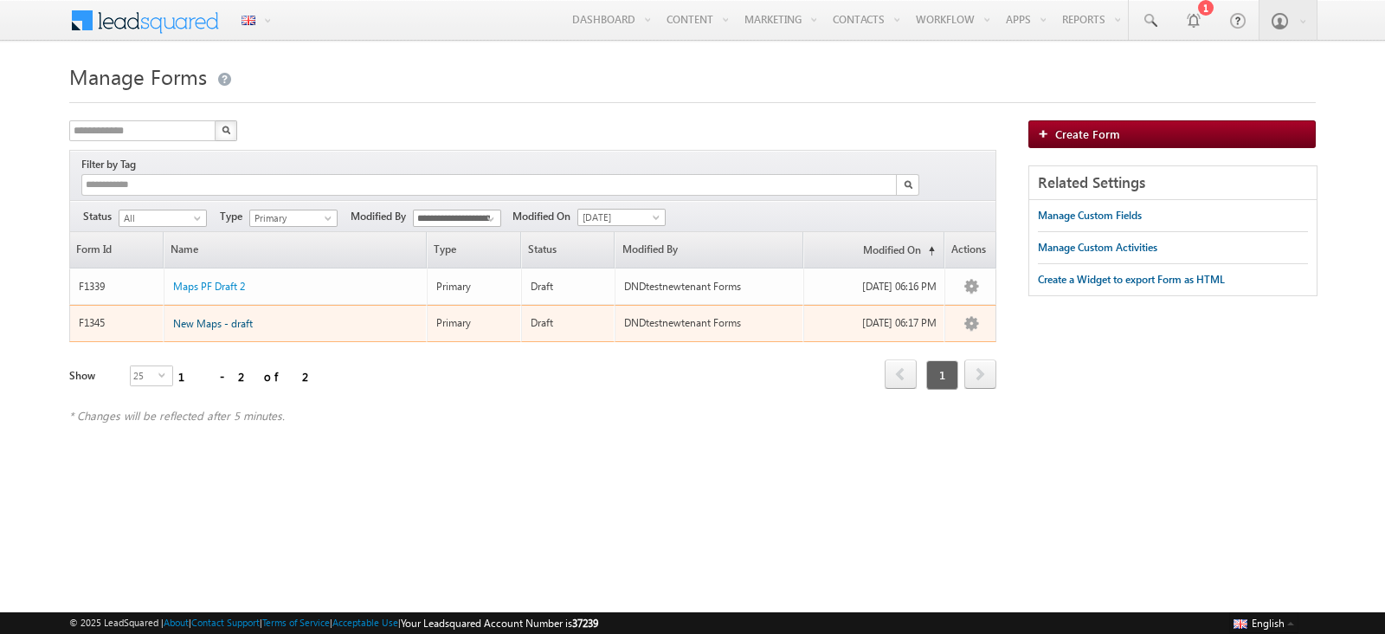
click at [229, 317] on span "New Maps - draft" at bounding box center [213, 323] width 80 height 13
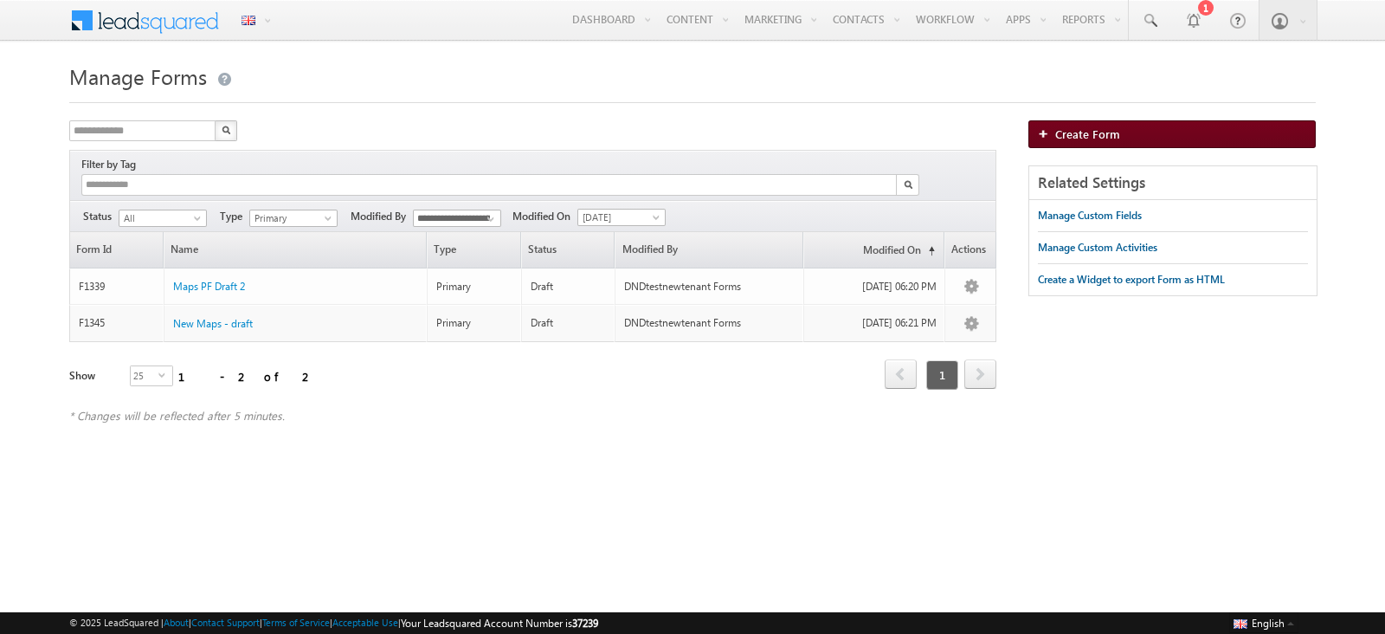
click at [1073, 140] on span "Create Form" at bounding box center [1087, 133] width 65 height 15
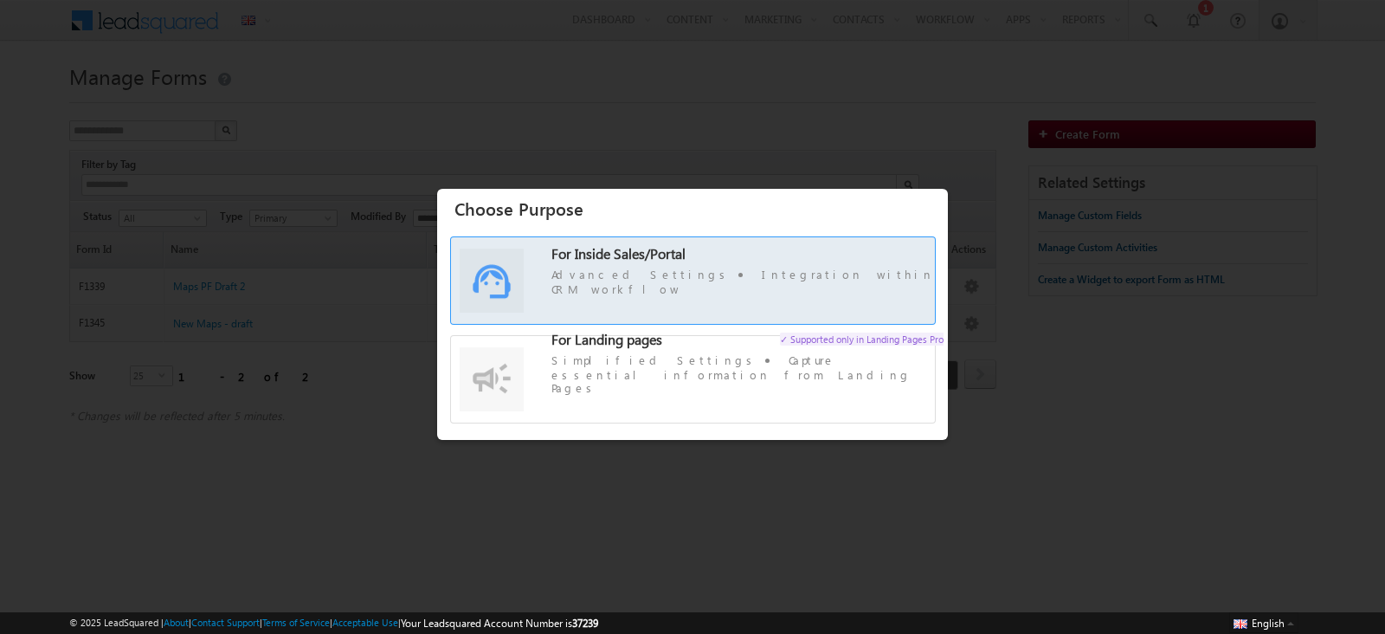
click at [626, 287] on span "Advanced Settings Integration within CRM workflow" at bounding box center [747, 281] width 392 height 29
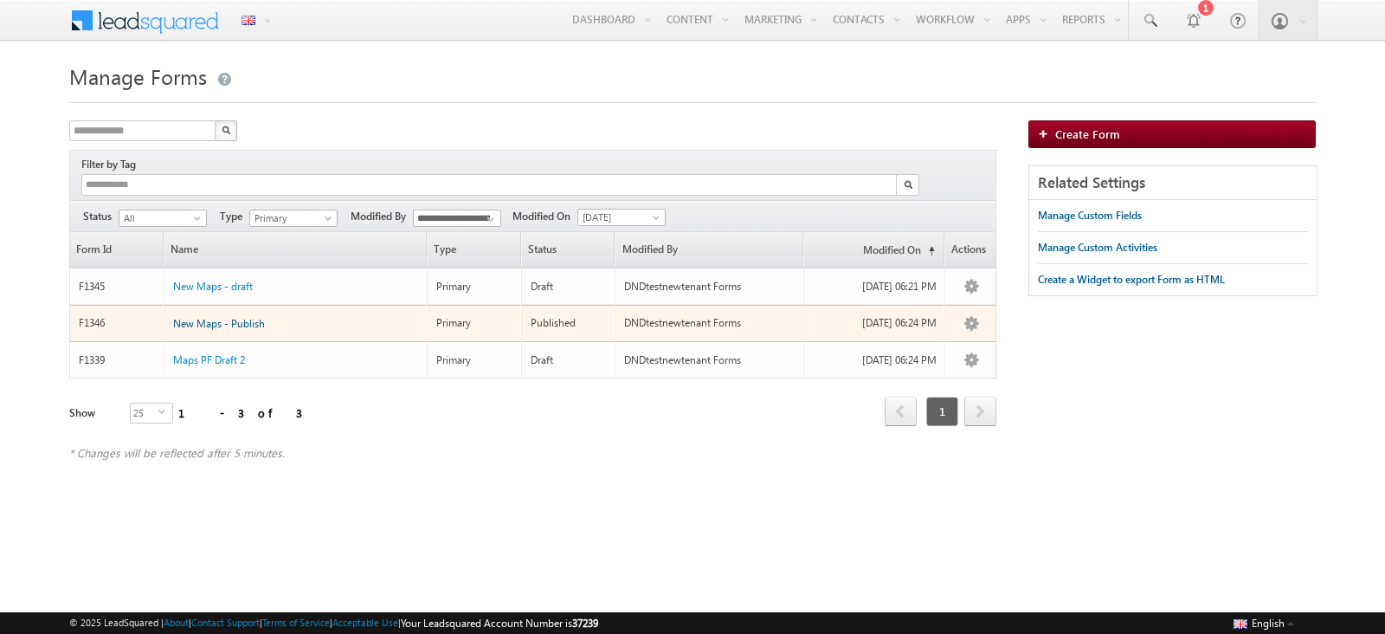
click at [190, 317] on span "New Maps - Publish" at bounding box center [219, 323] width 92 height 13
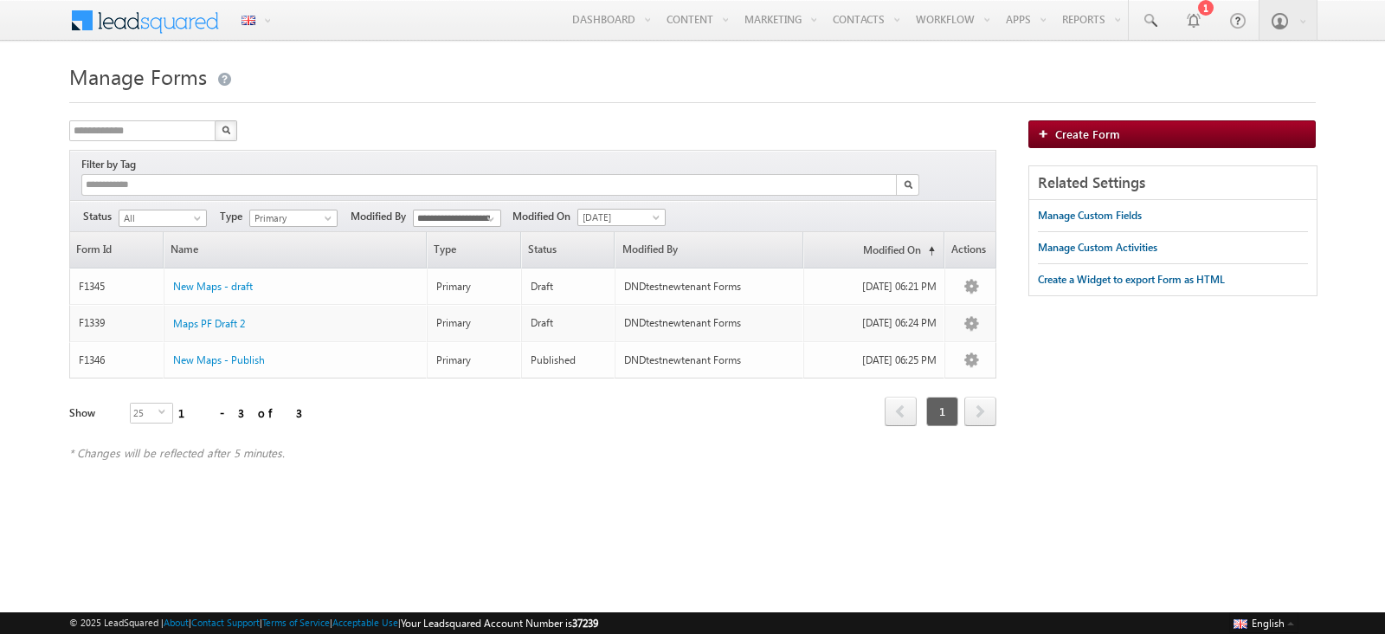
click at [532, 113] on div "**********" at bounding box center [692, 268] width 1246 height 420
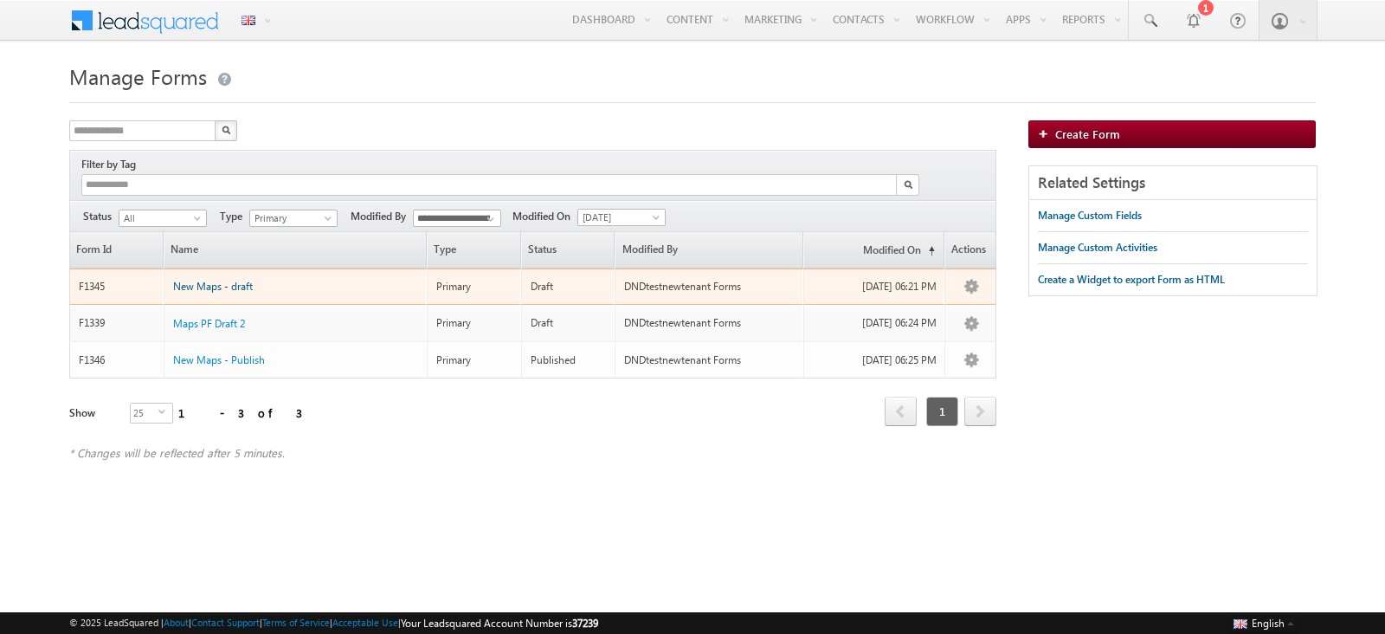
click at [196, 280] on span "New Maps - draft" at bounding box center [213, 286] width 80 height 13
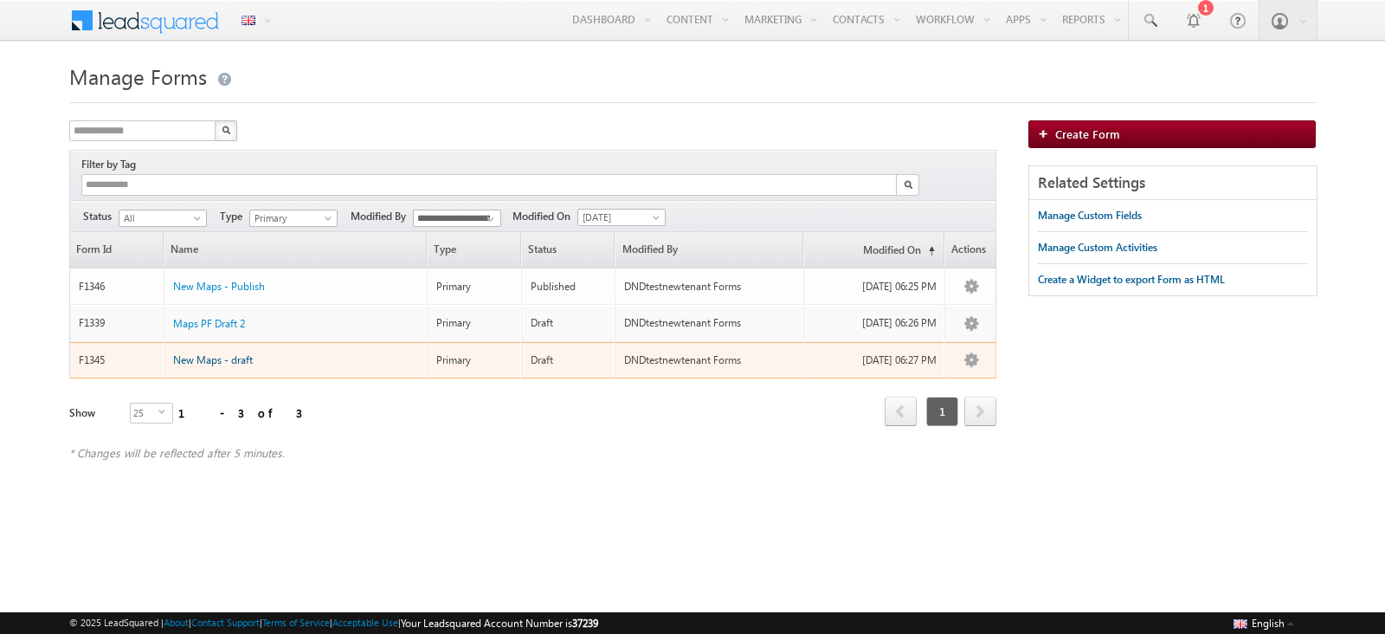
click at [215, 353] on span "New Maps - draft" at bounding box center [213, 359] width 80 height 13
click at [232, 353] on span "New Maps - draft" at bounding box center [213, 359] width 80 height 13
click at [200, 353] on span "New Maps - draft" at bounding box center [213, 359] width 80 height 13
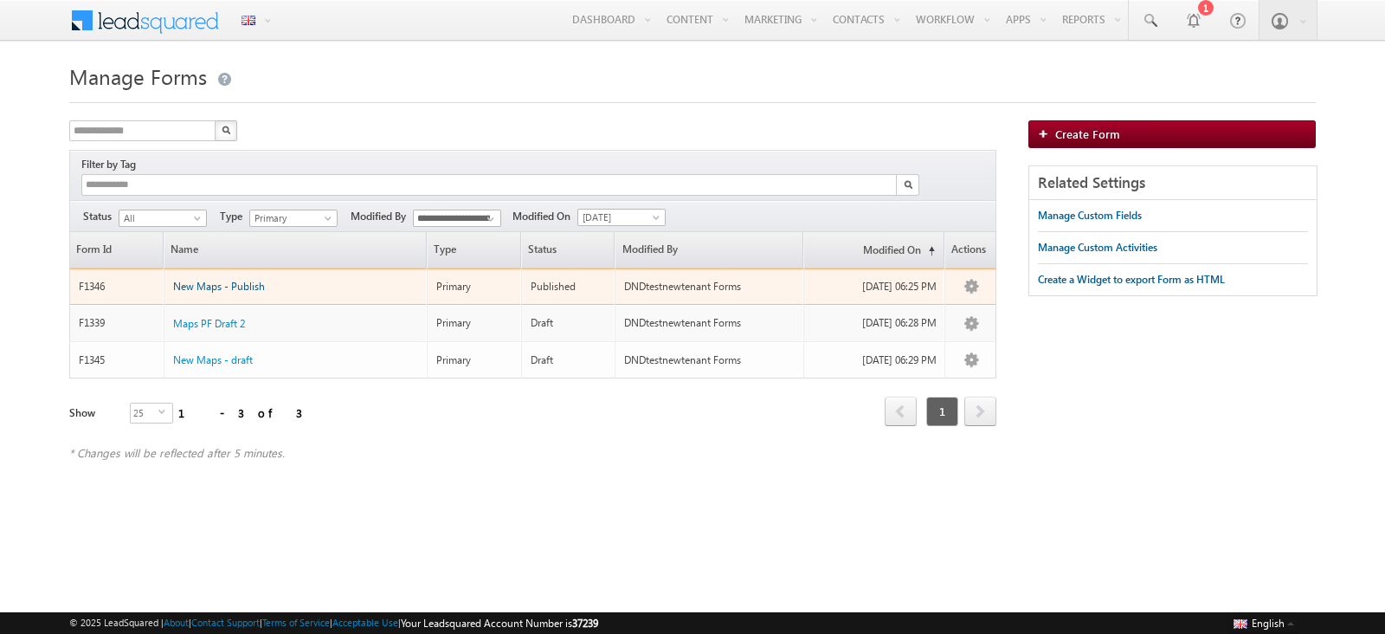
click at [228, 280] on span "New Maps - Publish" at bounding box center [219, 286] width 92 height 13
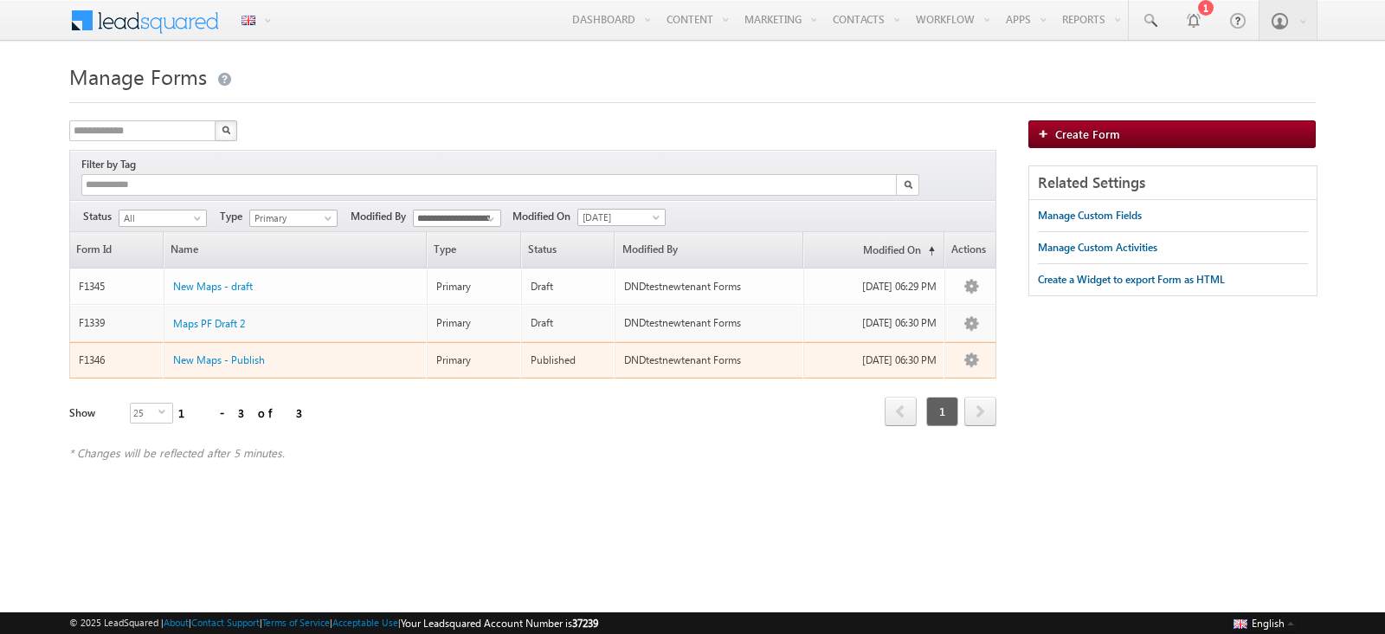
click at [264, 345] on div "New Maps - Publish" at bounding box center [296, 354] width 247 height 19
click at [246, 353] on span "New Maps - Publish" at bounding box center [219, 359] width 92 height 13
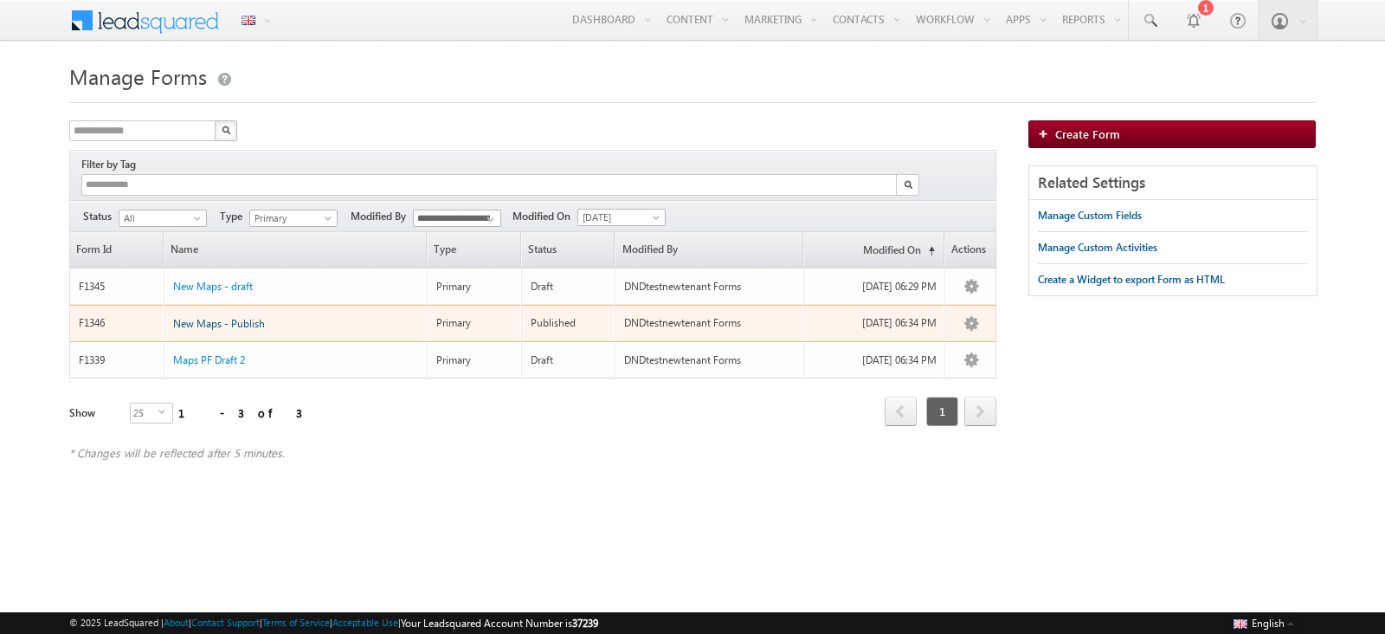
click at [235, 317] on span "New Maps - Publish" at bounding box center [219, 323] width 92 height 13
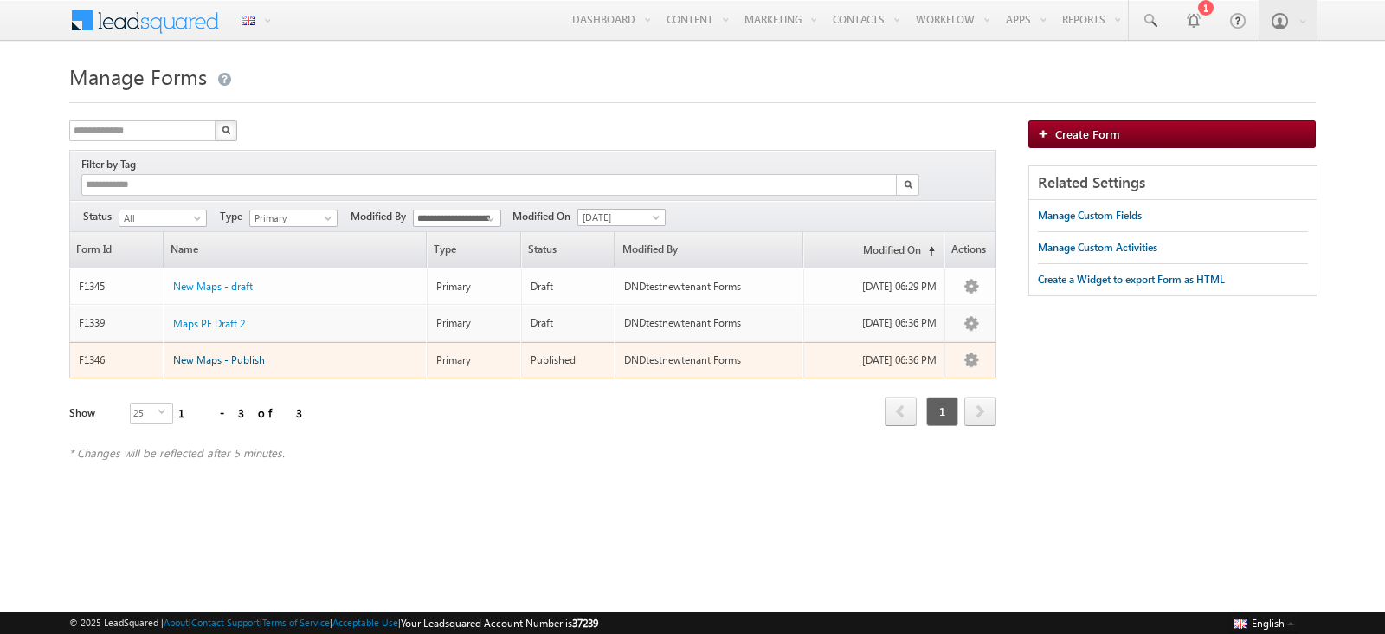
click at [251, 353] on span "New Maps - Publish" at bounding box center [219, 359] width 92 height 13
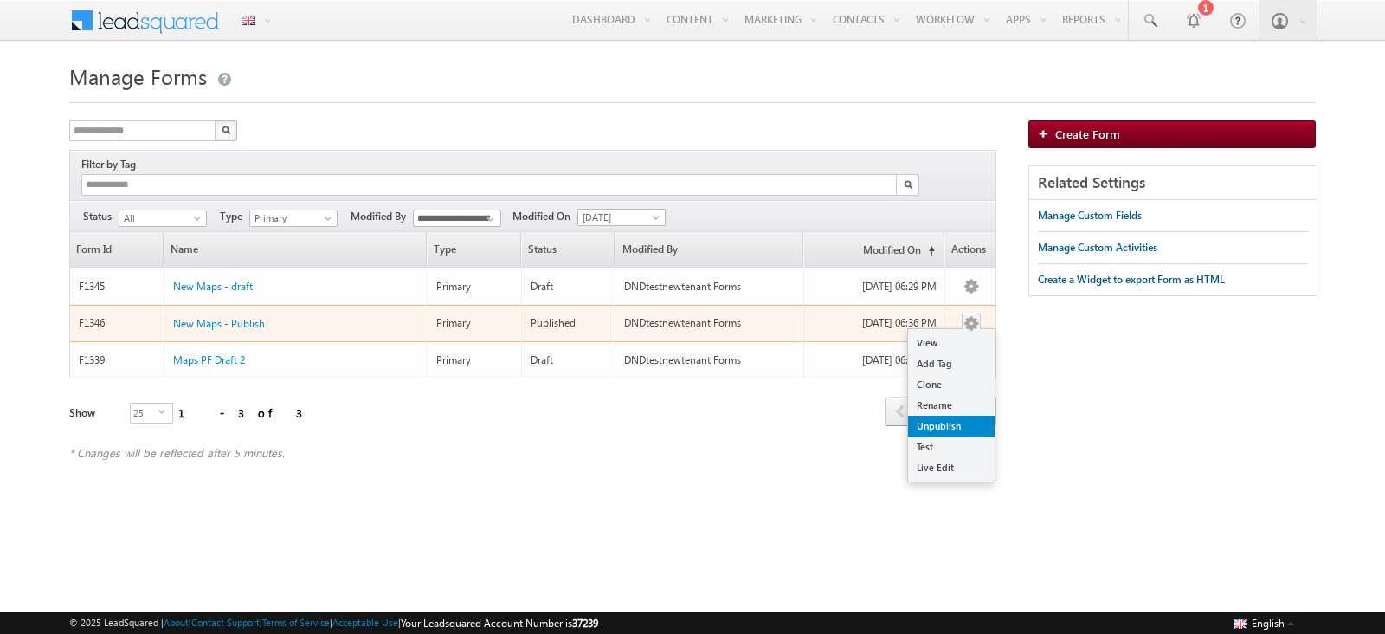
click at [965, 415] on link "Unpublish" at bounding box center [951, 425] width 87 height 21
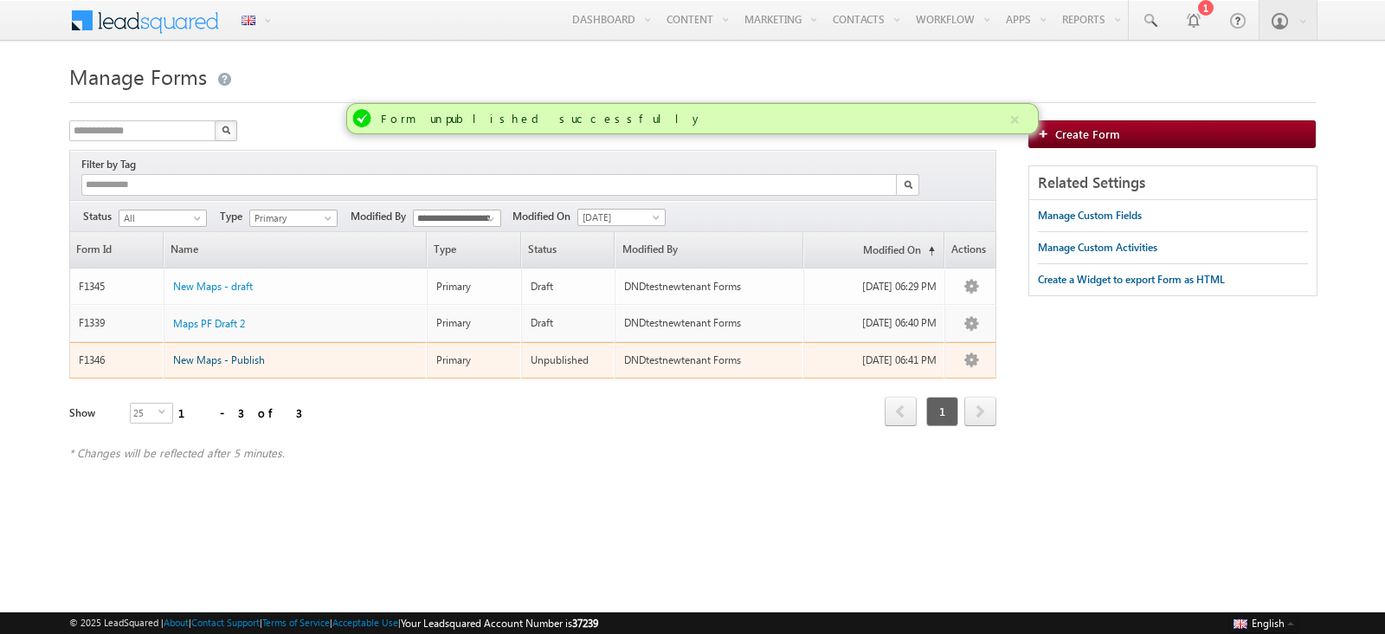
click at [247, 353] on span "New Maps - Publish" at bounding box center [219, 359] width 92 height 13
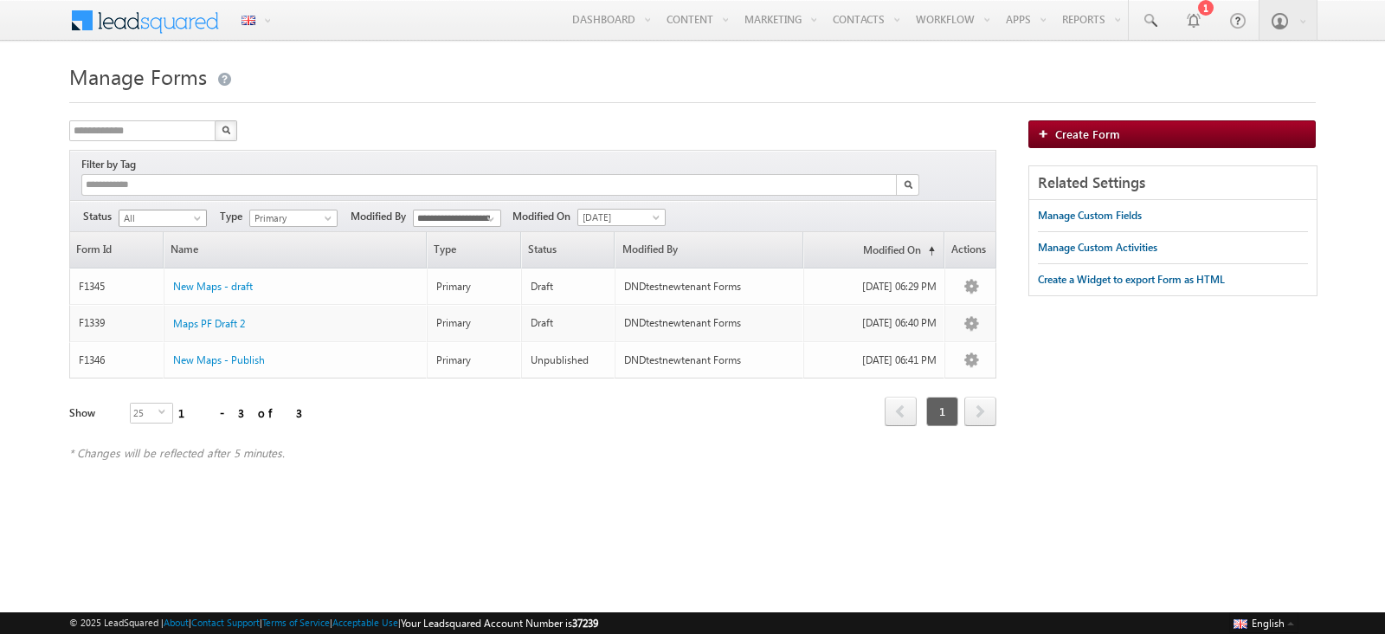
click at [171, 210] on span "All" at bounding box center [160, 218] width 82 height 16
click at [171, 270] on link "Unpublished" at bounding box center [162, 269] width 87 height 16
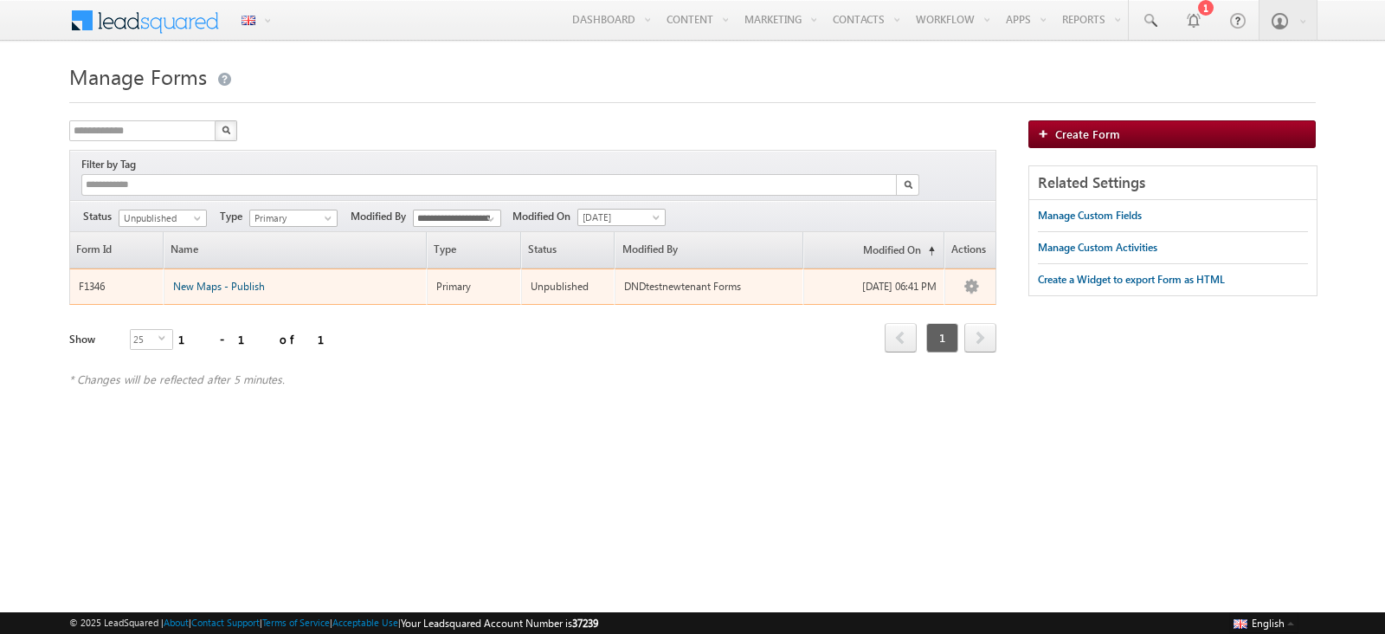
click at [197, 280] on span "New Maps - Publish" at bounding box center [219, 286] width 92 height 13
click at [226, 280] on span "New Maps - Publish" at bounding box center [219, 286] width 92 height 13
